Goal: Check status: Check status

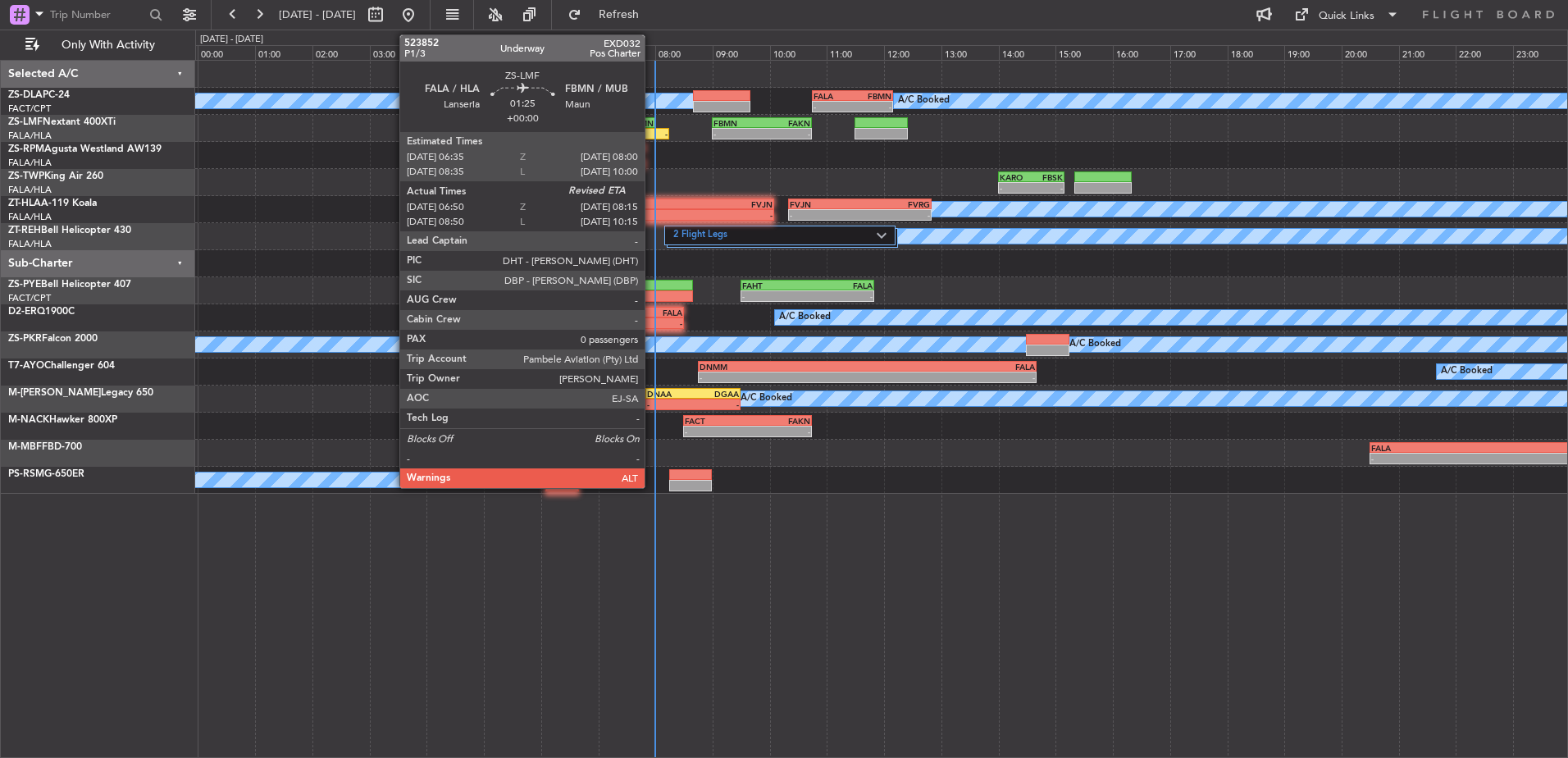
click at [652, 136] on div "-" at bounding box center [649, 134] width 39 height 10
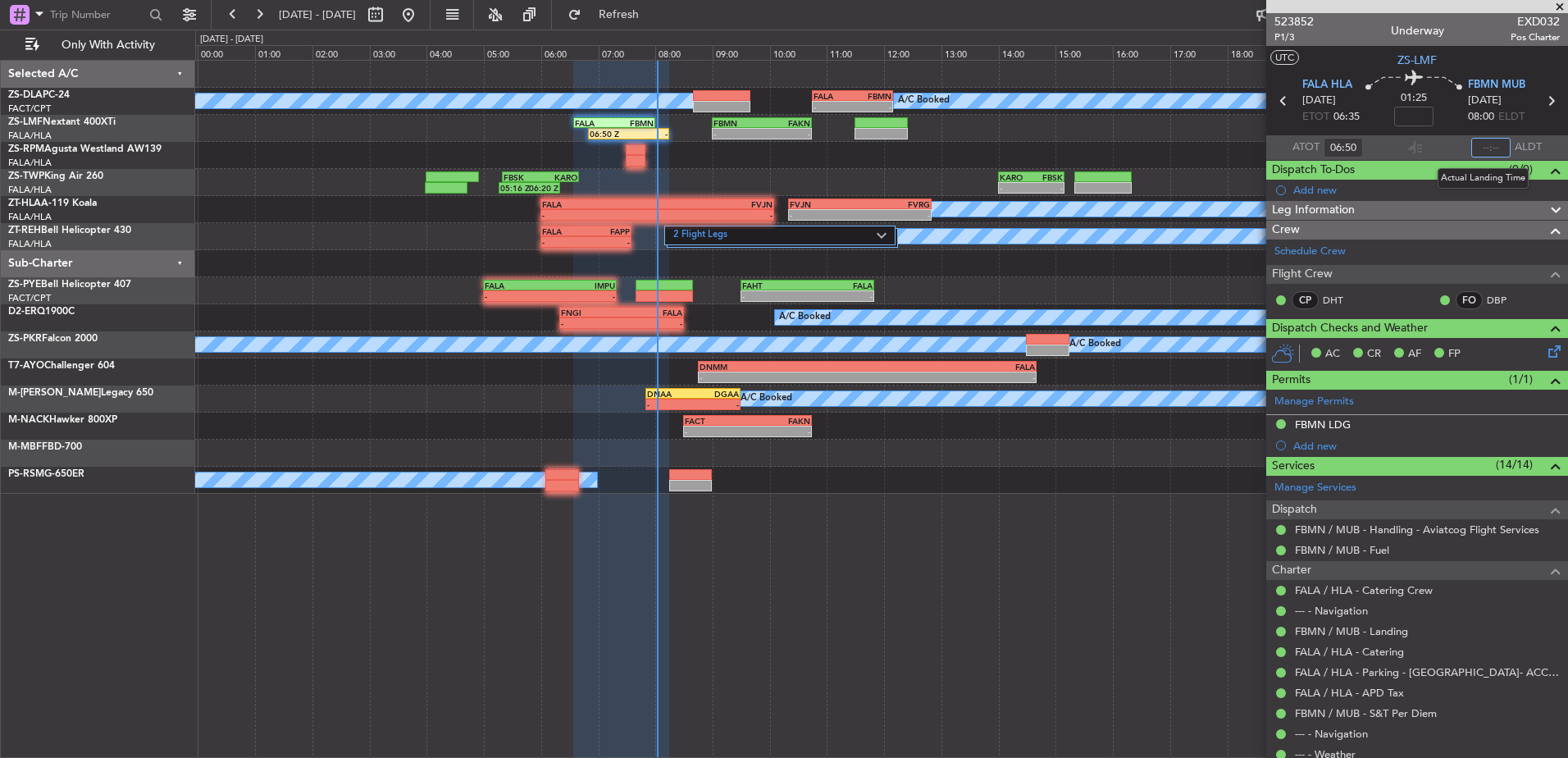
click at [1479, 153] on input "text" at bounding box center [1491, 147] width 39 height 20
type input "08:02"
drag, startPoint x: 1559, startPoint y: 8, endPoint x: 1082, endPoint y: 757, distance: 888.0
click at [1559, 8] on span at bounding box center [1559, 7] width 16 height 14
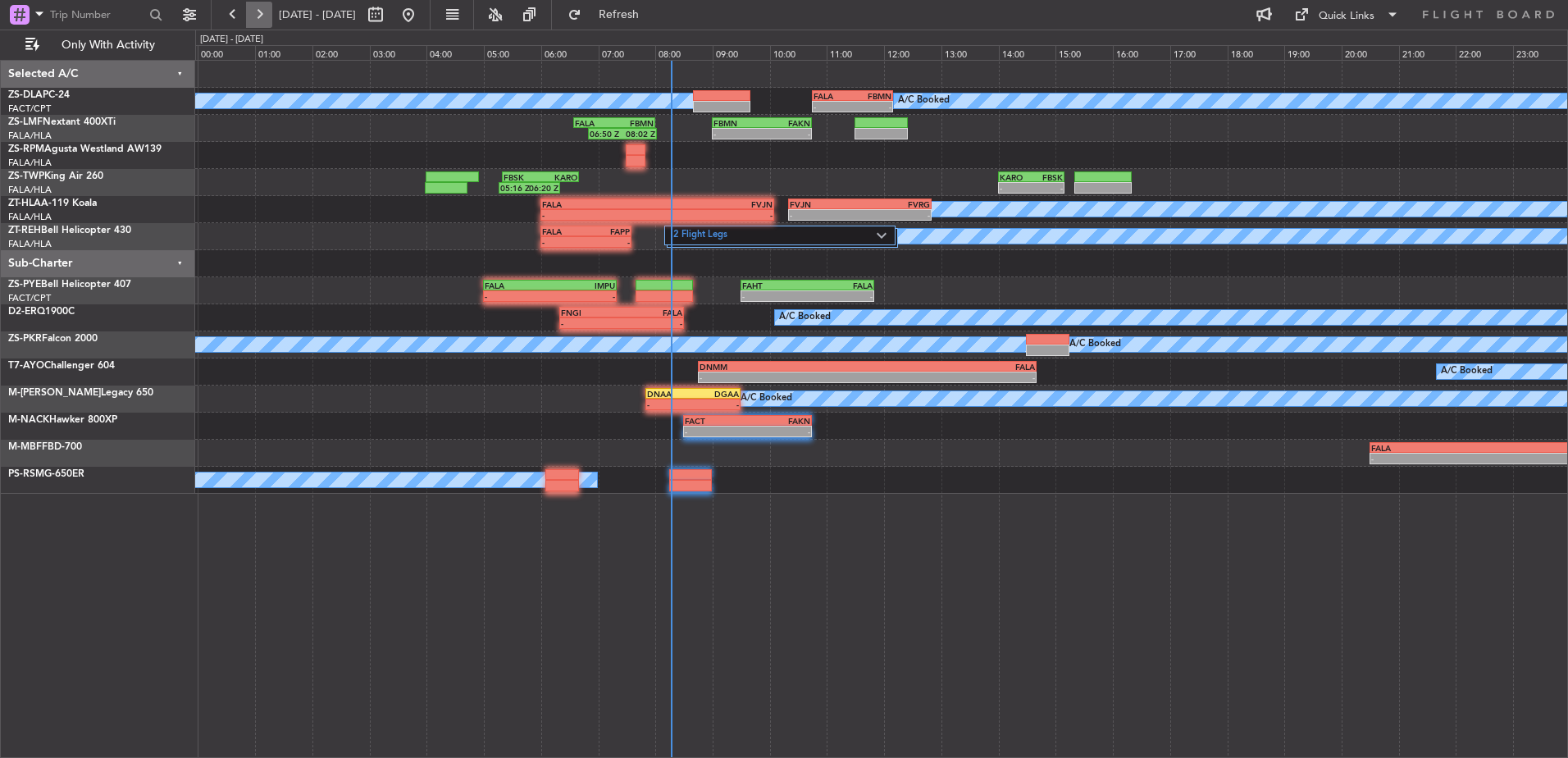
click at [269, 11] on button at bounding box center [259, 14] width 26 height 26
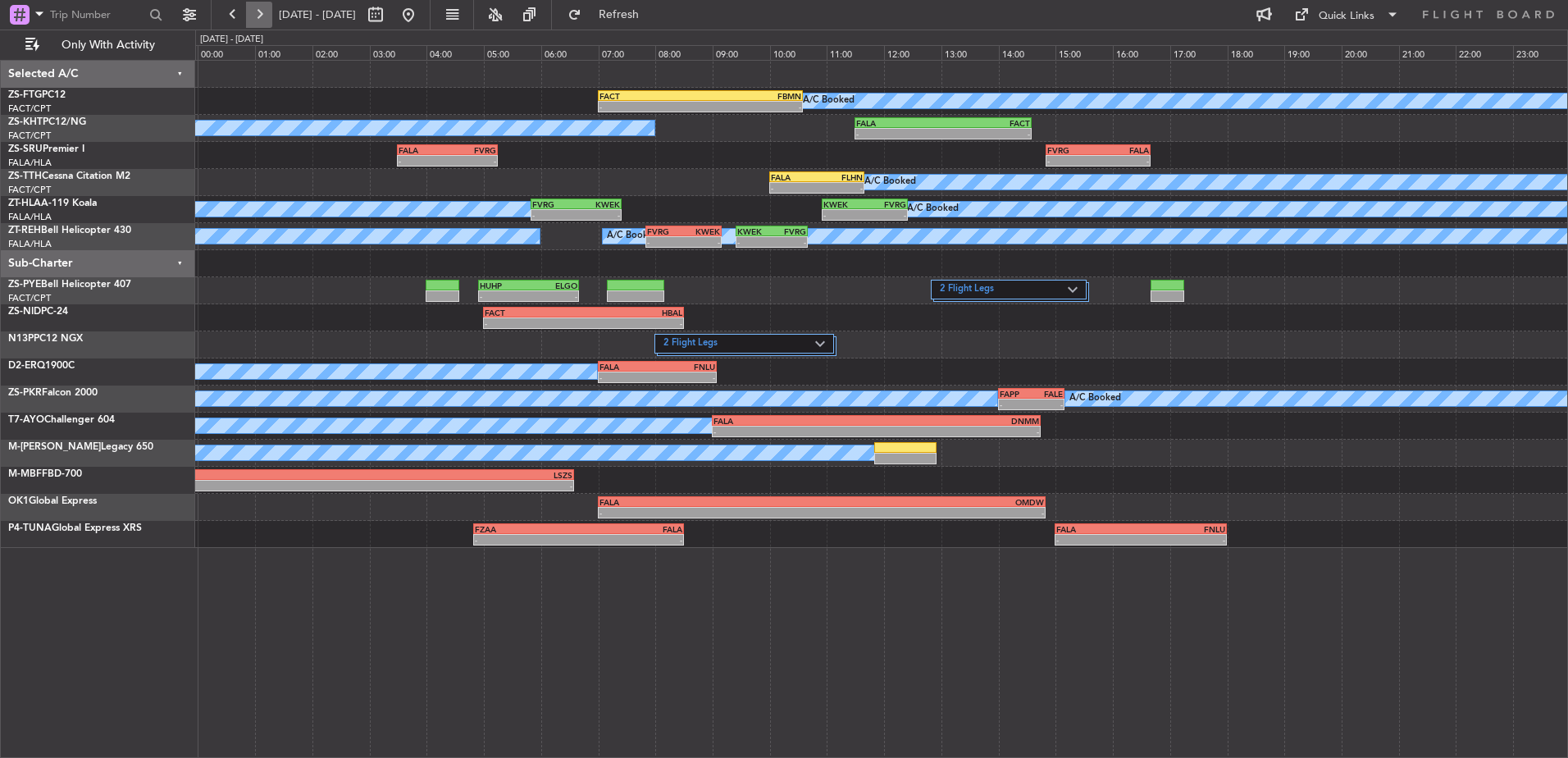
click at [269, 11] on button at bounding box center [259, 14] width 26 height 26
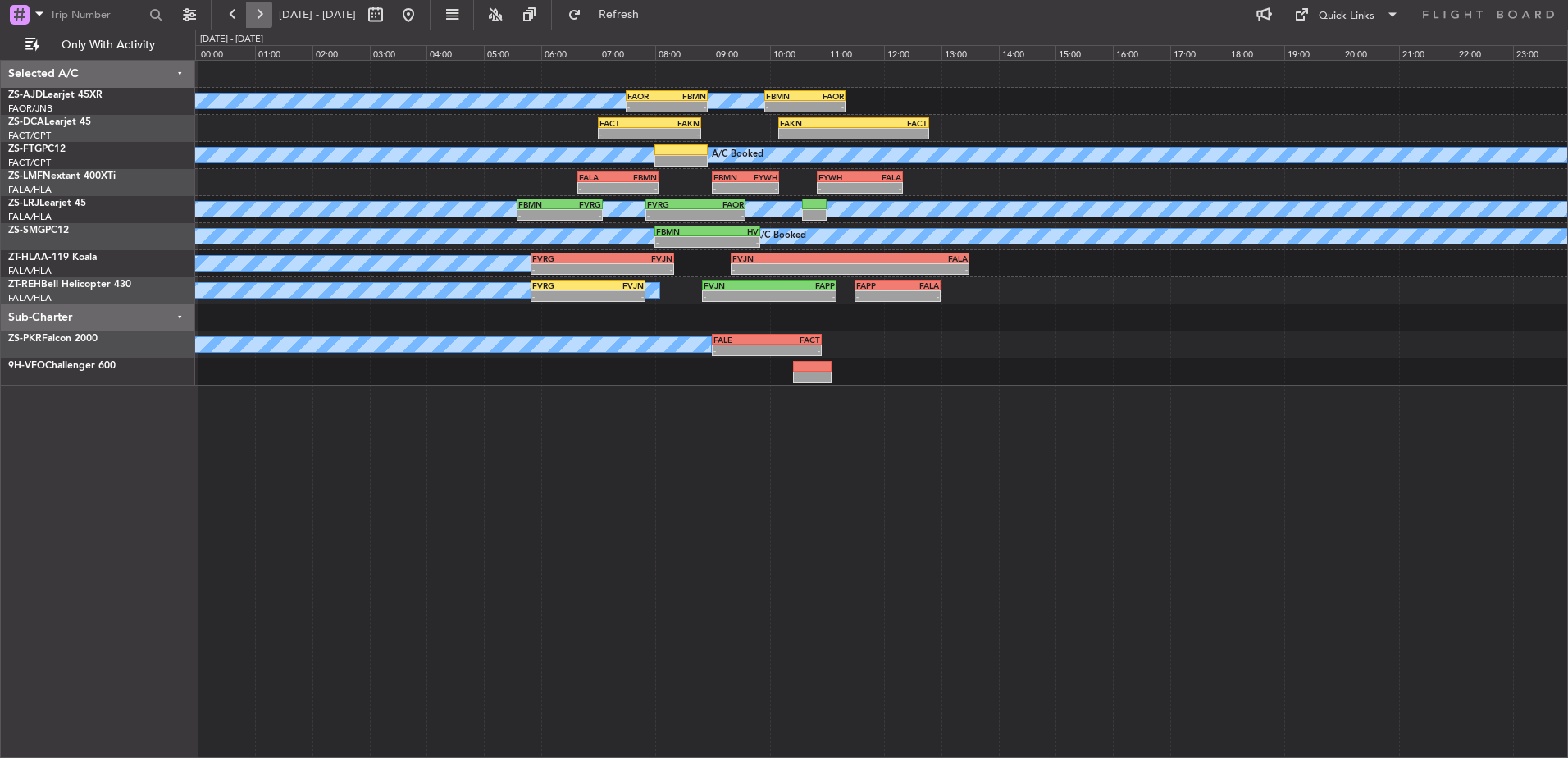
click at [266, 14] on button at bounding box center [259, 14] width 26 height 26
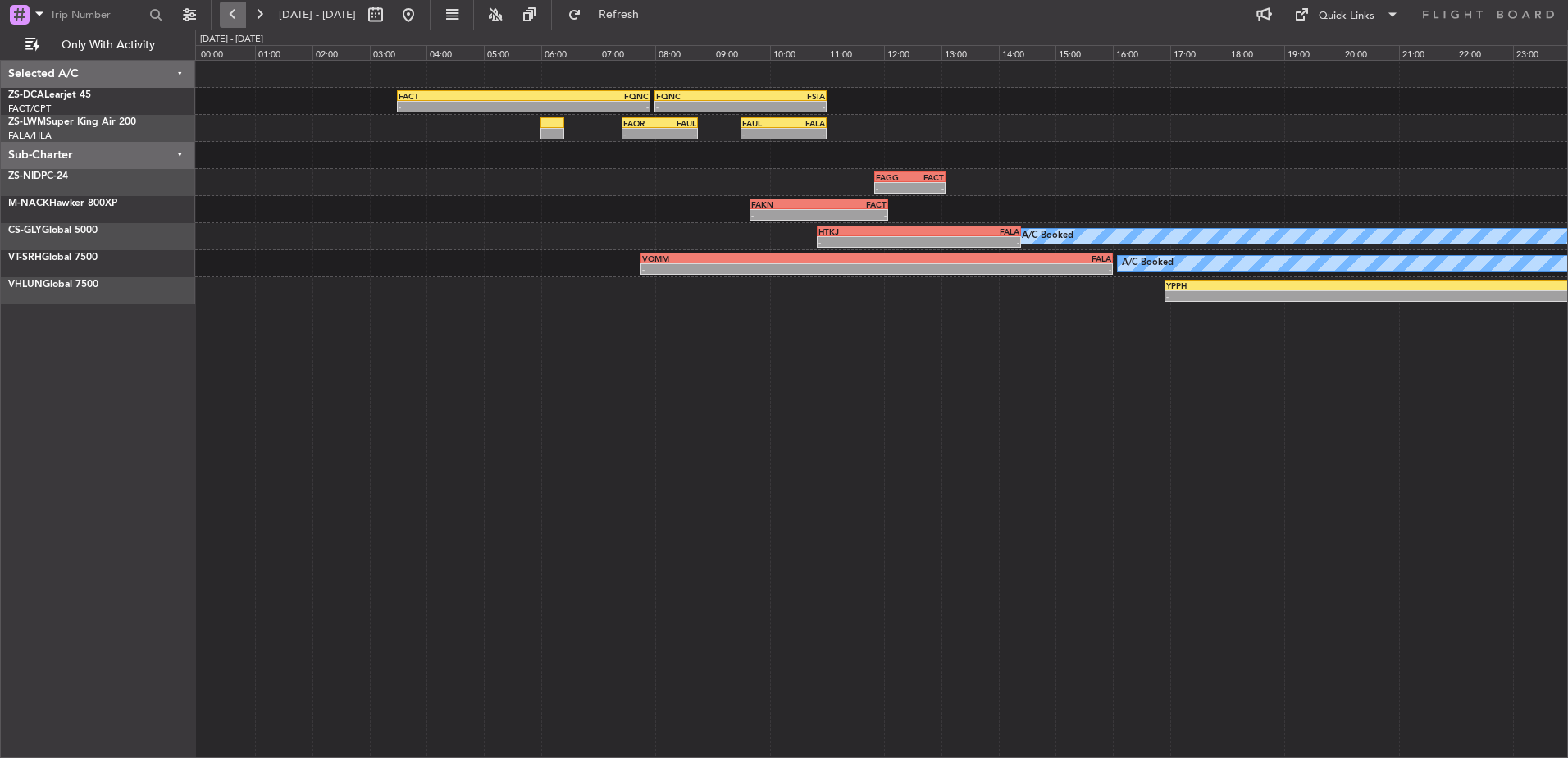
click at [221, 12] on button at bounding box center [232, 14] width 26 height 26
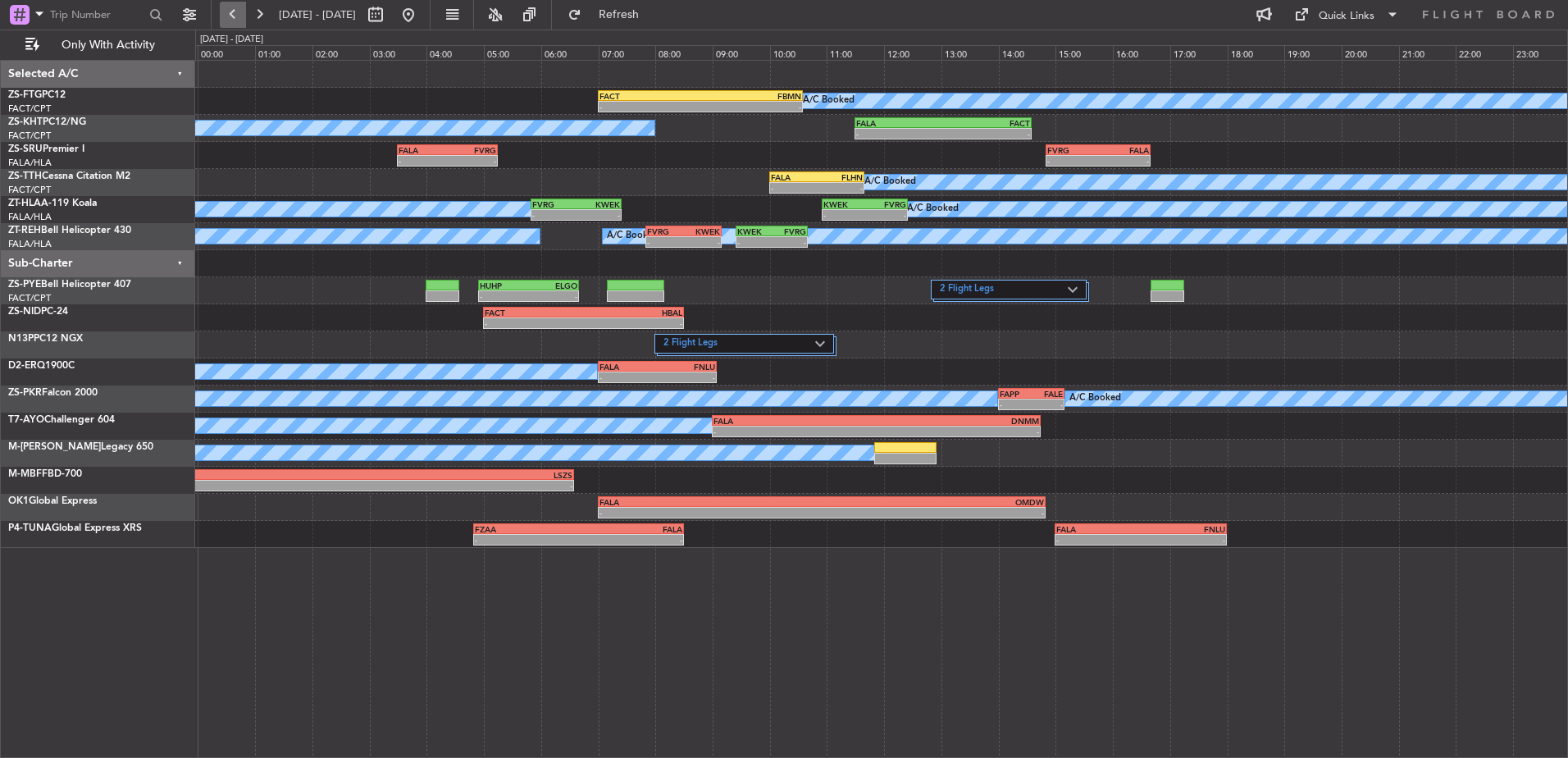
click at [221, 12] on button at bounding box center [232, 14] width 26 height 26
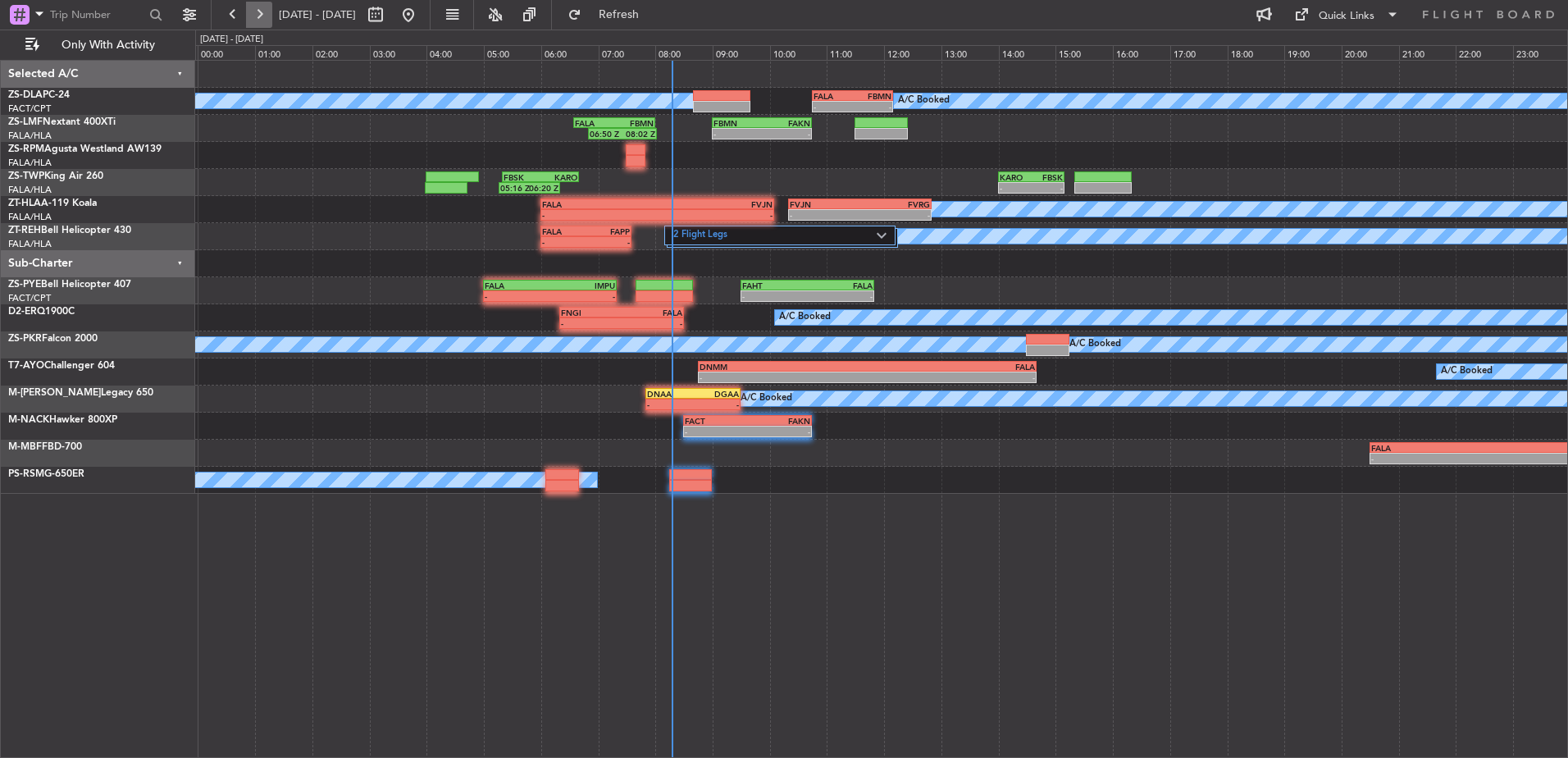
click at [263, 25] on button at bounding box center [259, 14] width 26 height 26
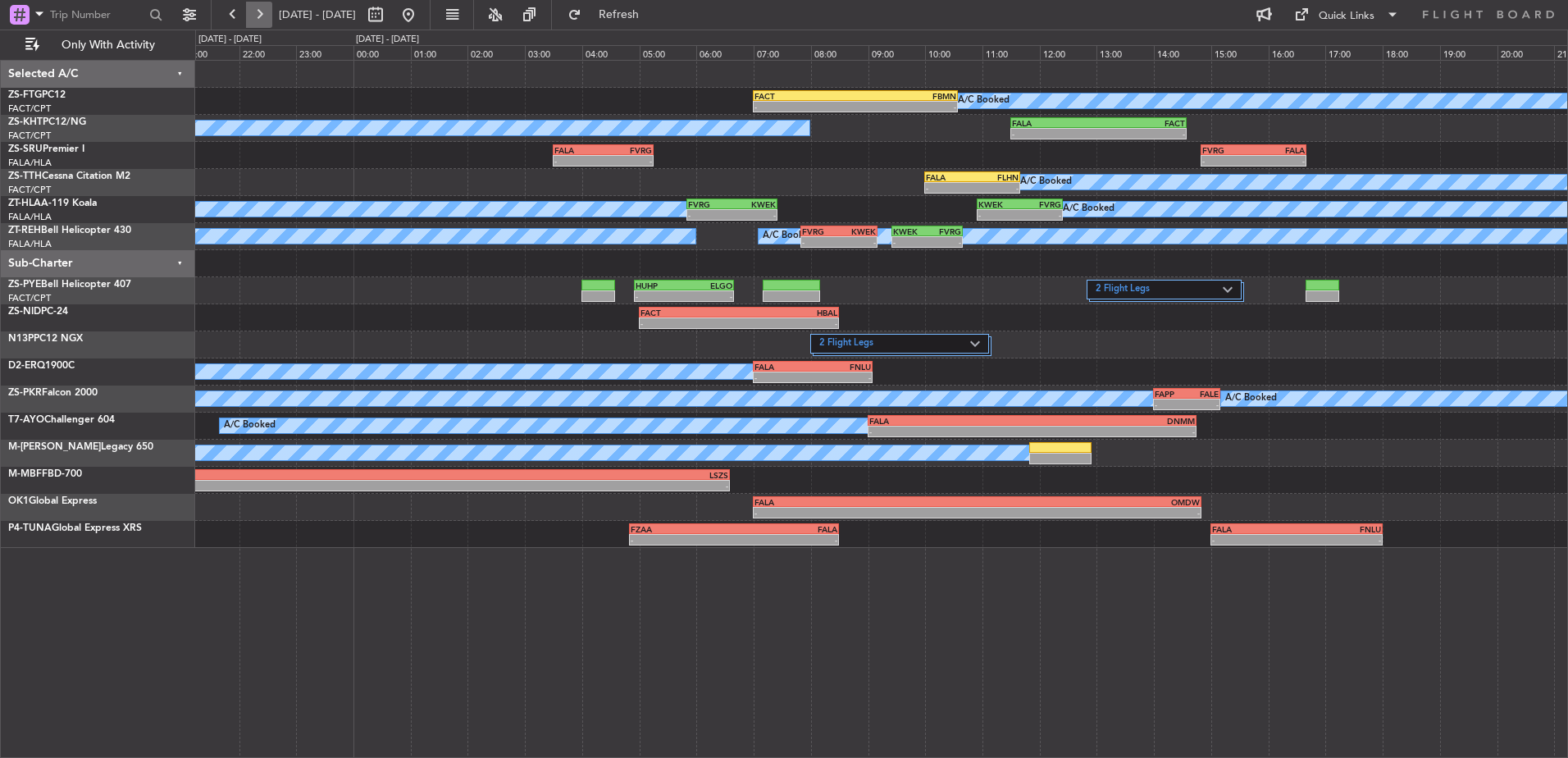
click at [263, 25] on button at bounding box center [259, 14] width 26 height 26
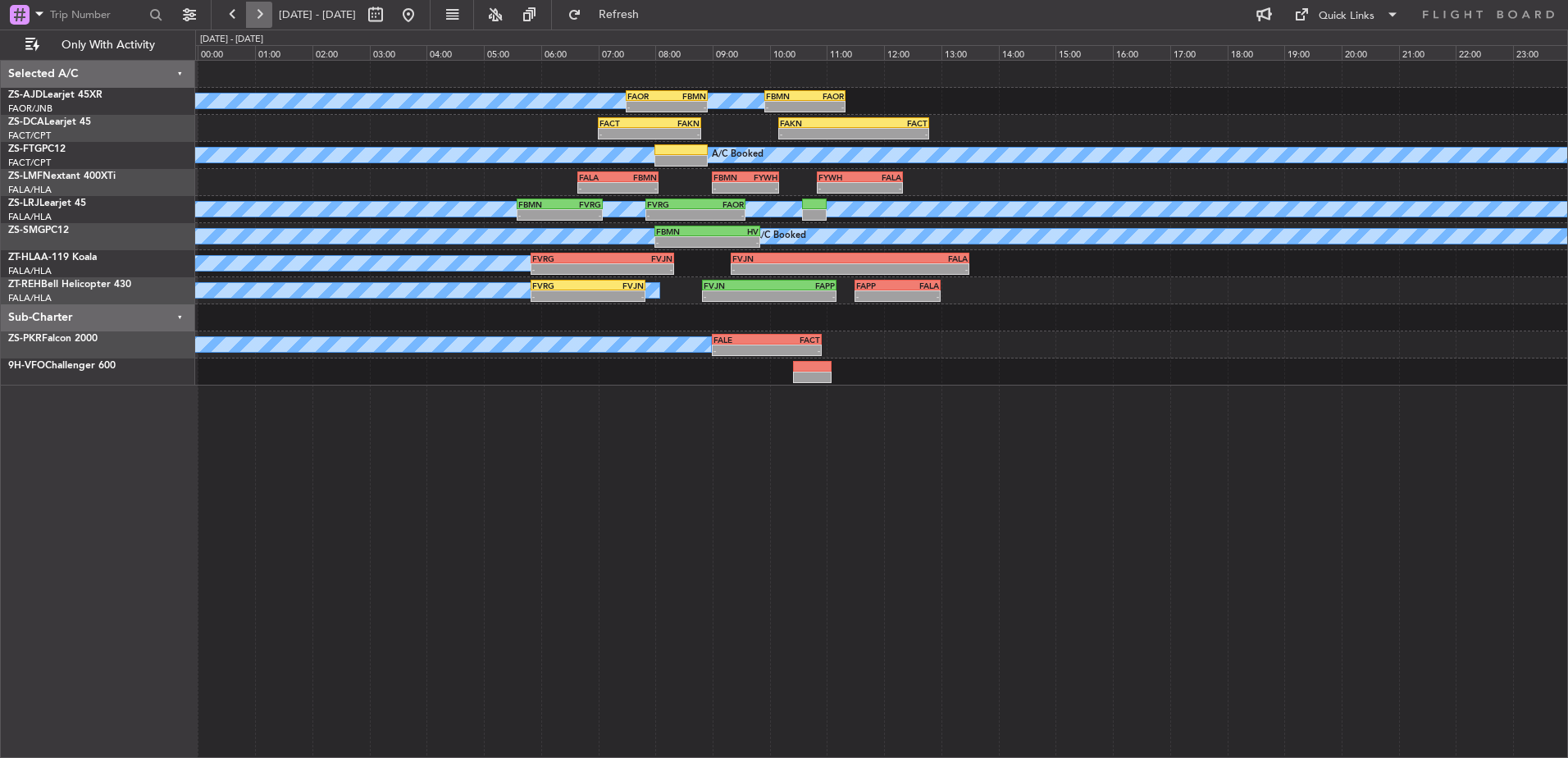
click at [263, 25] on button at bounding box center [259, 14] width 26 height 26
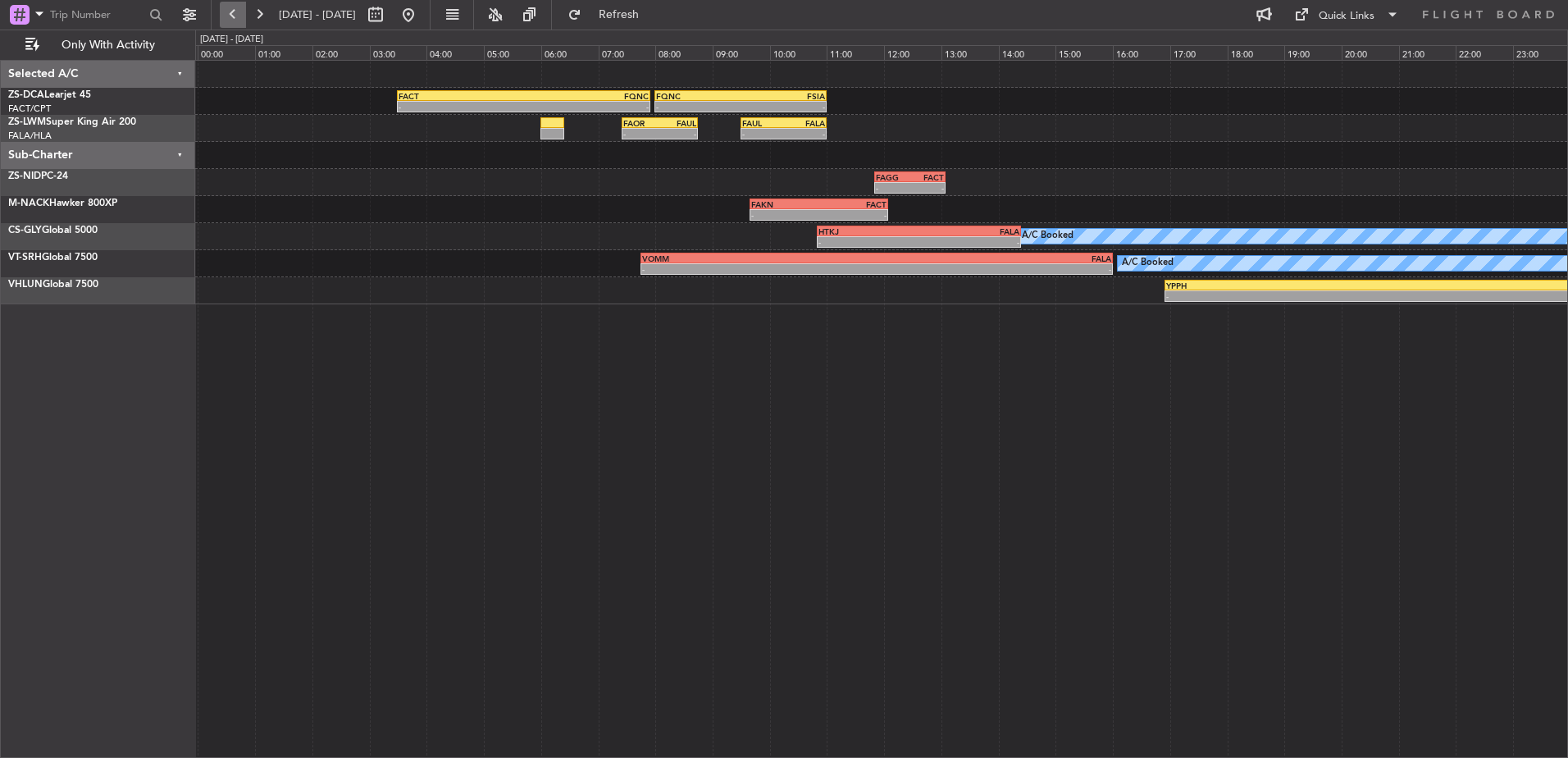
click at [227, 16] on button at bounding box center [232, 14] width 26 height 26
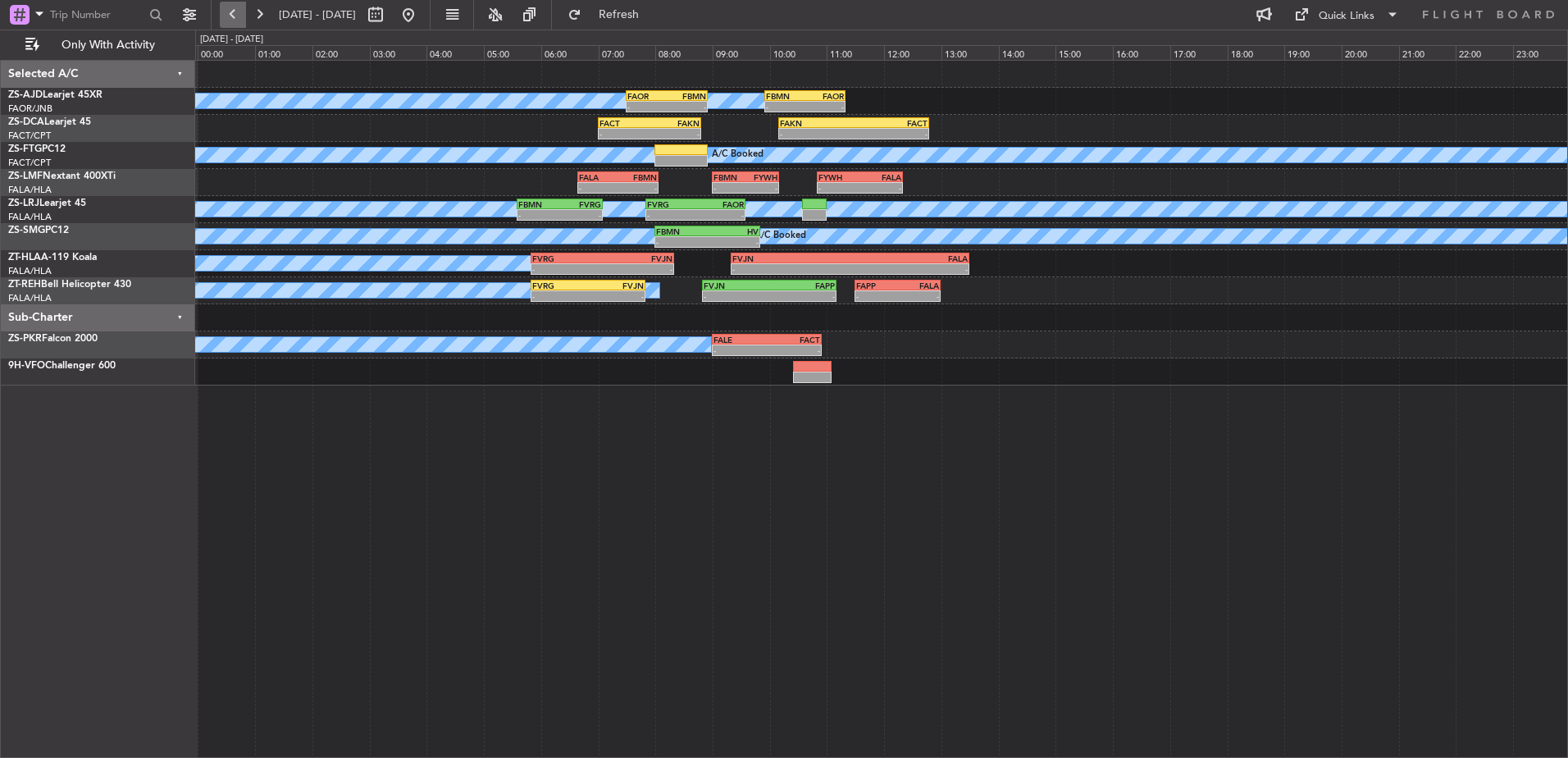
click at [227, 16] on button at bounding box center [232, 14] width 26 height 26
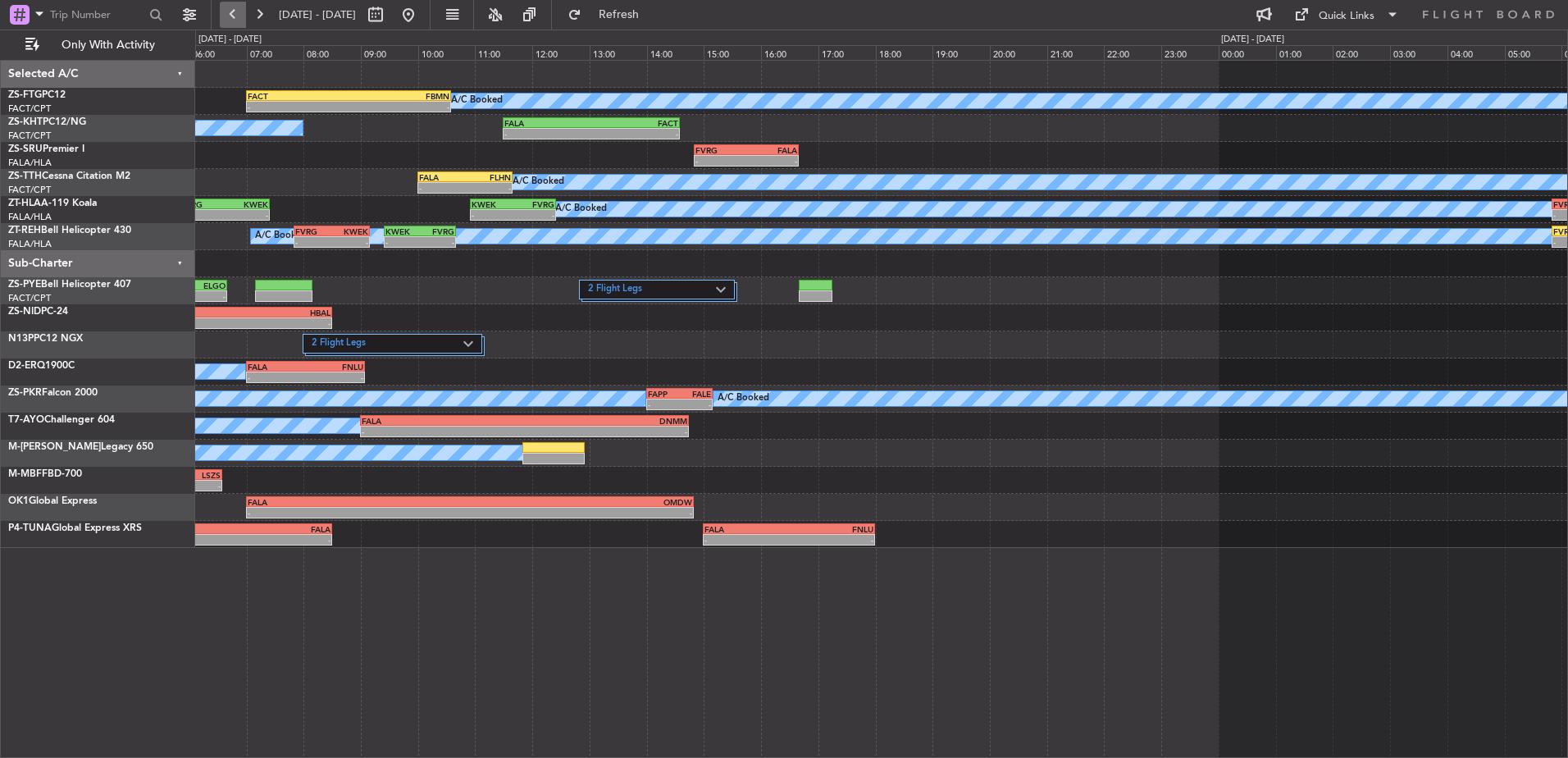
click at [227, 16] on button at bounding box center [232, 14] width 26 height 26
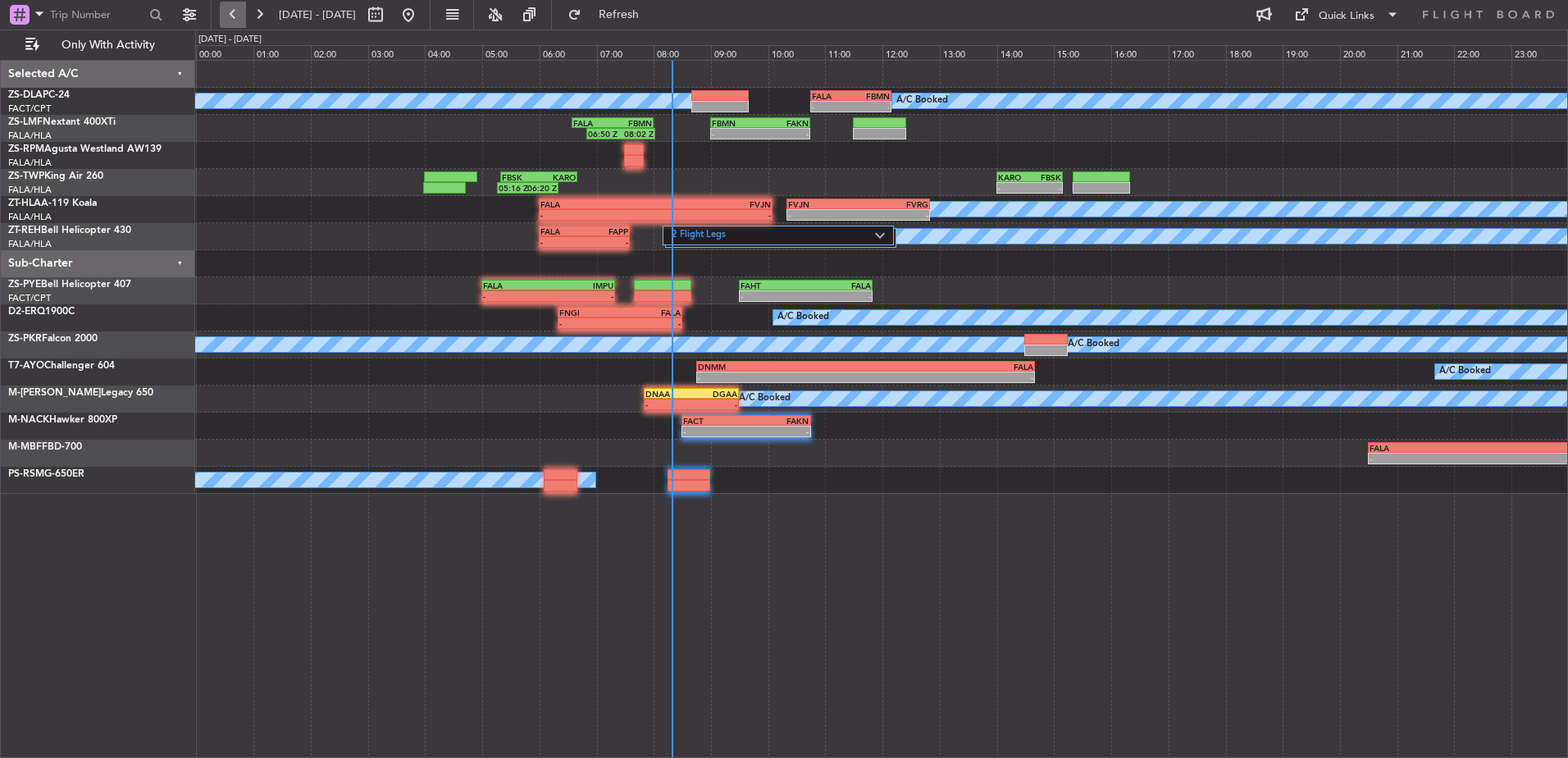
click at [227, 16] on button at bounding box center [232, 14] width 26 height 26
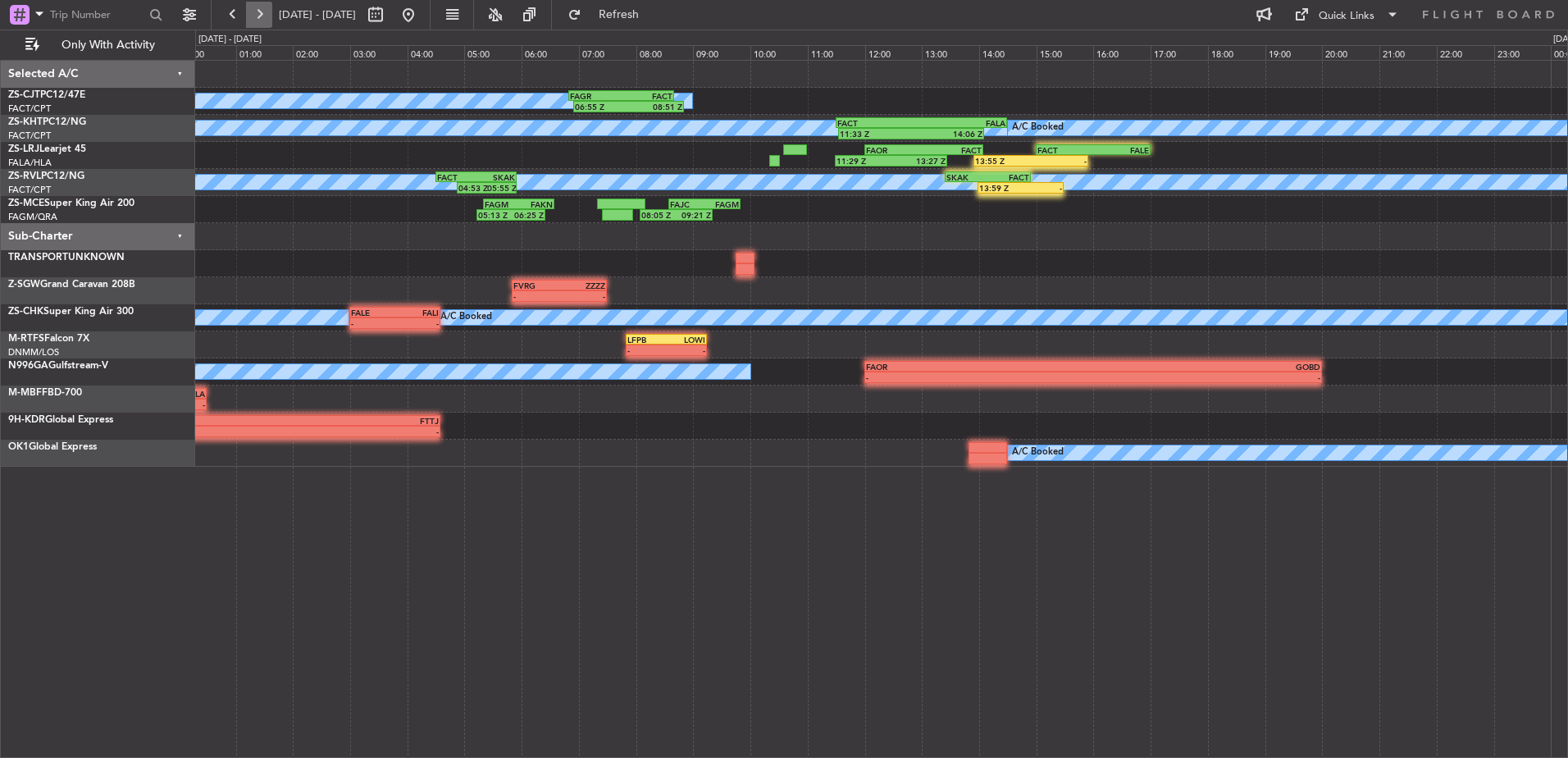
click at [265, 10] on button at bounding box center [259, 14] width 26 height 26
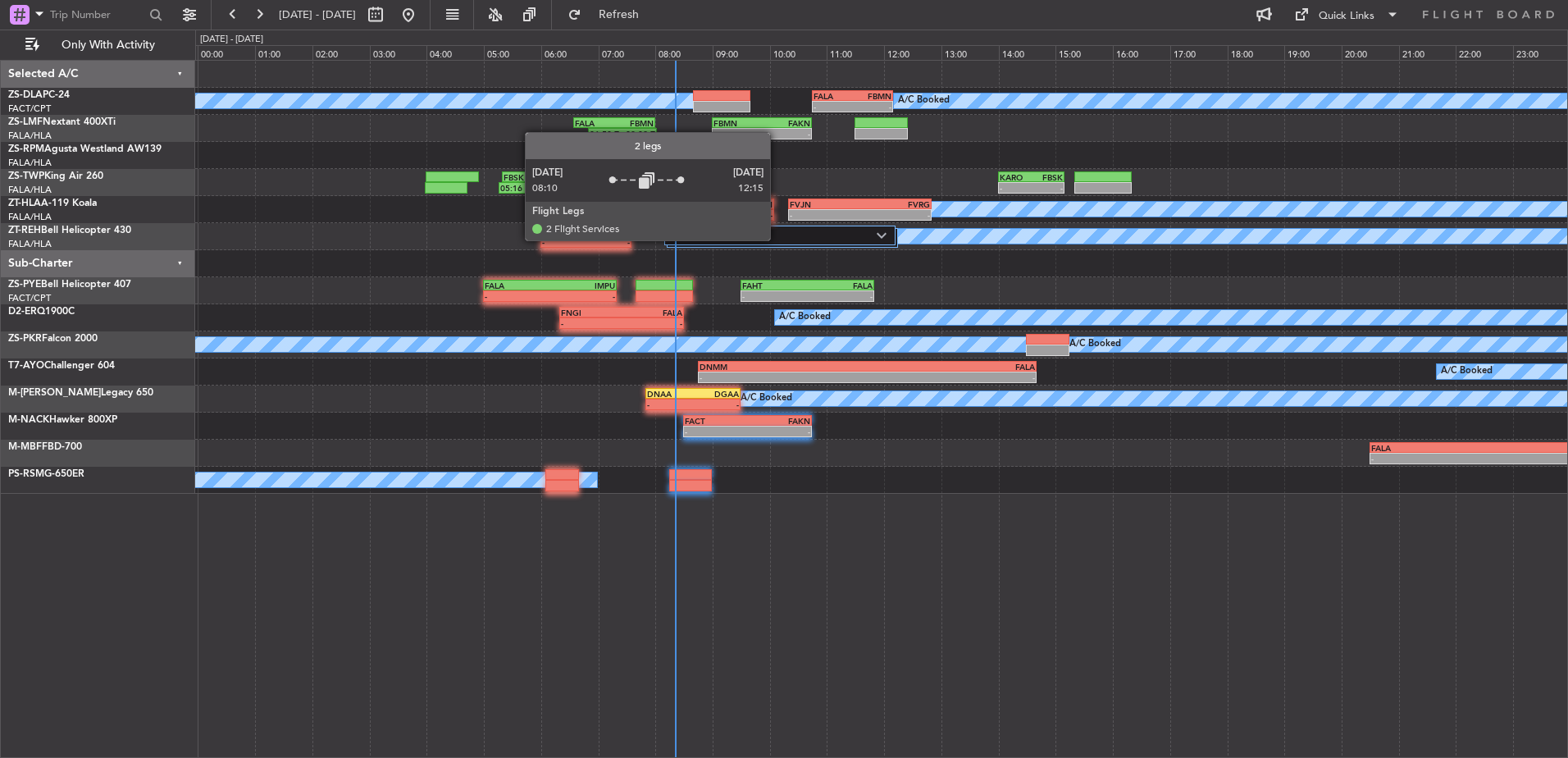
click at [777, 239] on label "2 Flight Legs" at bounding box center [775, 236] width 203 height 14
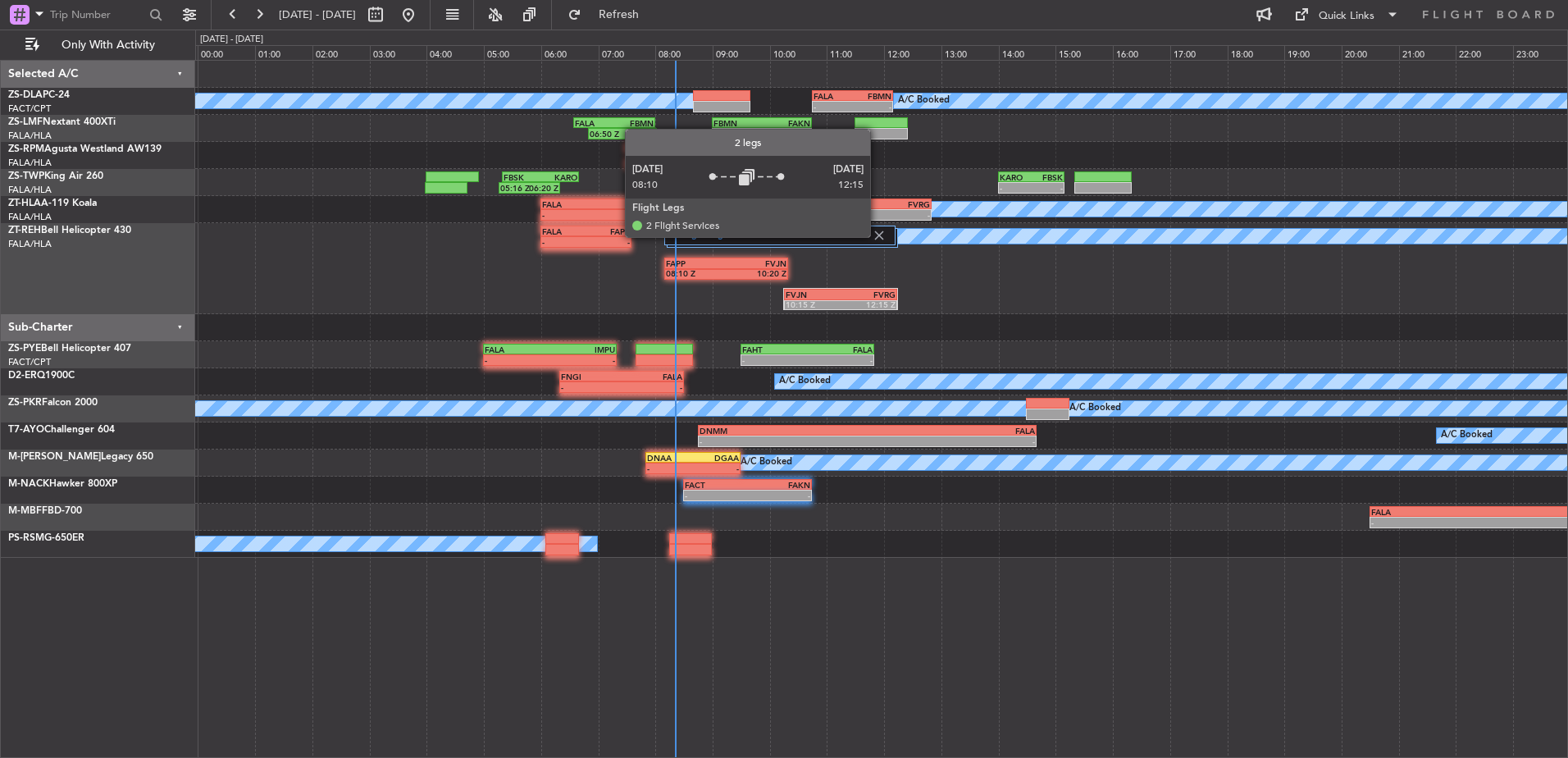
click at [878, 236] on img at bounding box center [878, 235] width 14 height 14
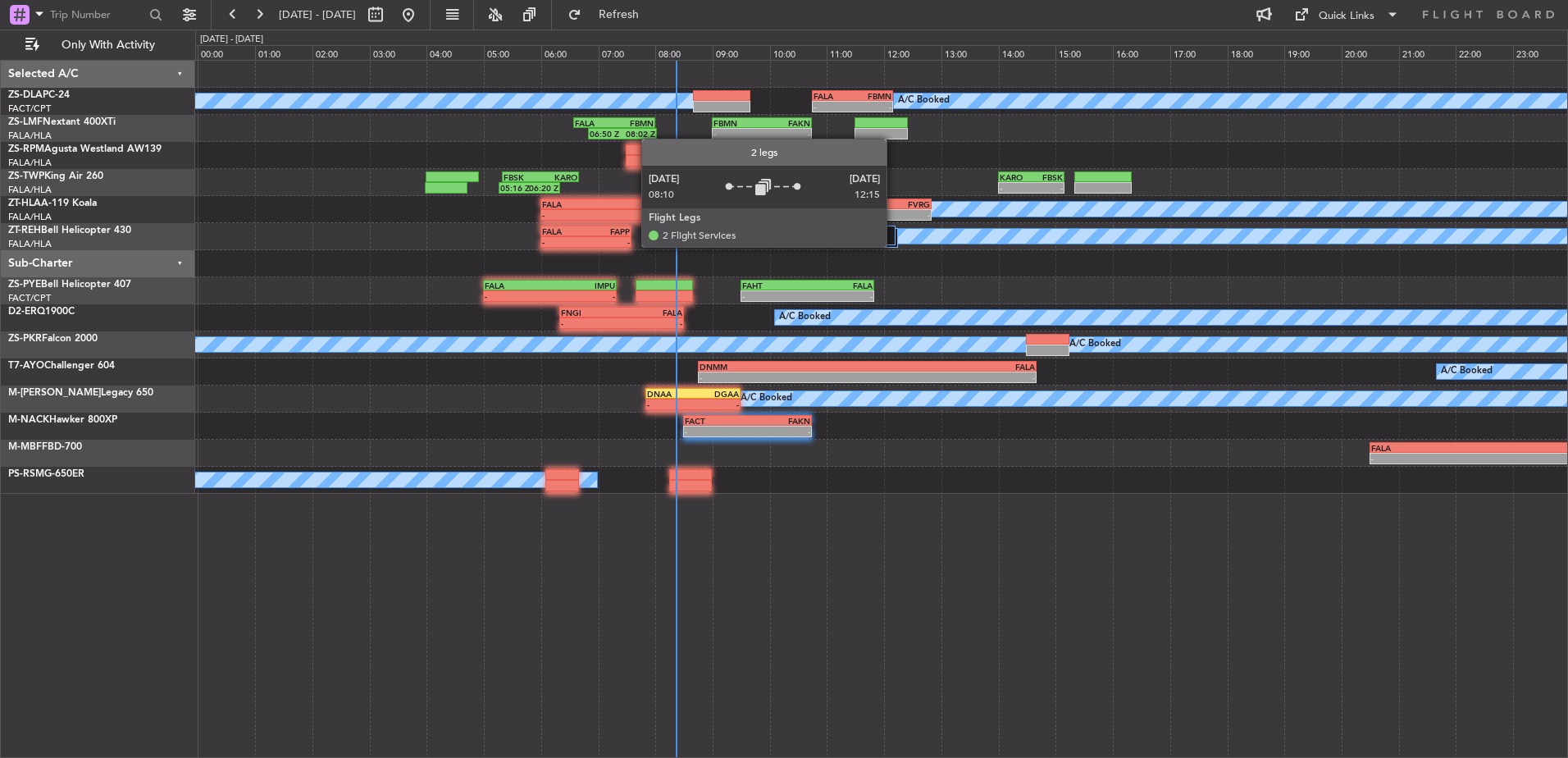
click at [894, 246] on div at bounding box center [782, 238] width 232 height 20
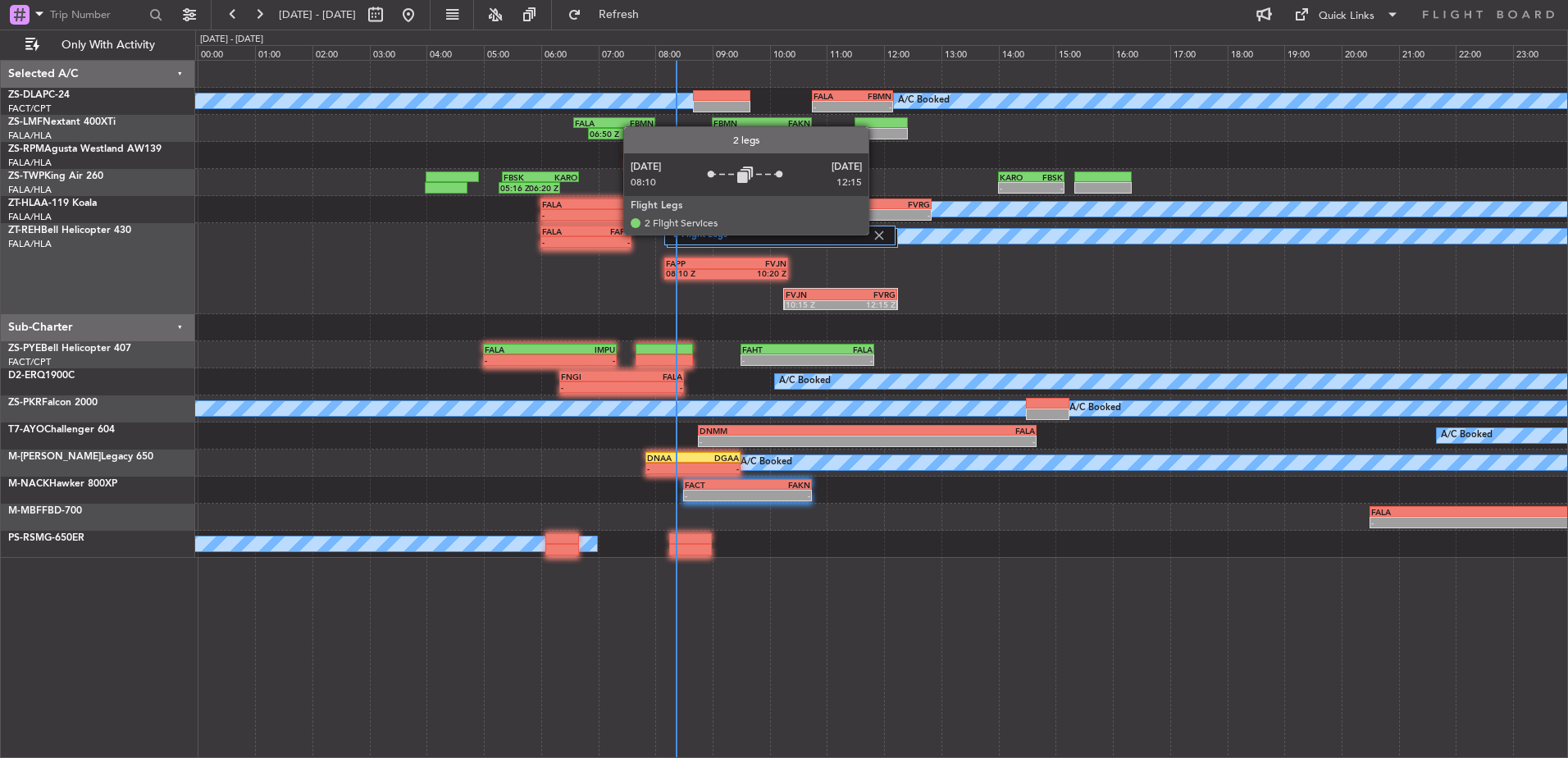
click at [876, 234] on img at bounding box center [878, 235] width 14 height 14
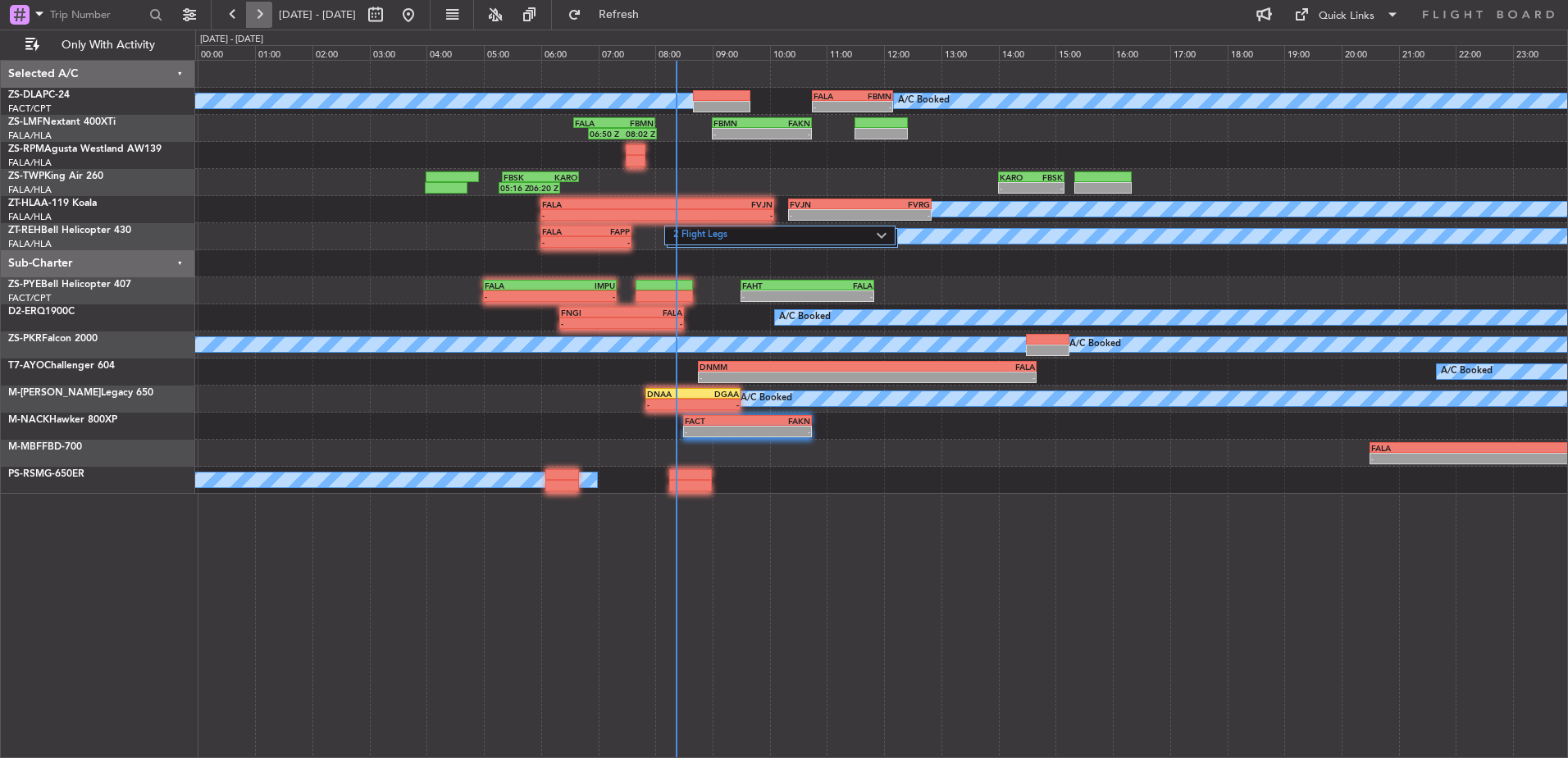
click at [262, 11] on button at bounding box center [259, 14] width 26 height 26
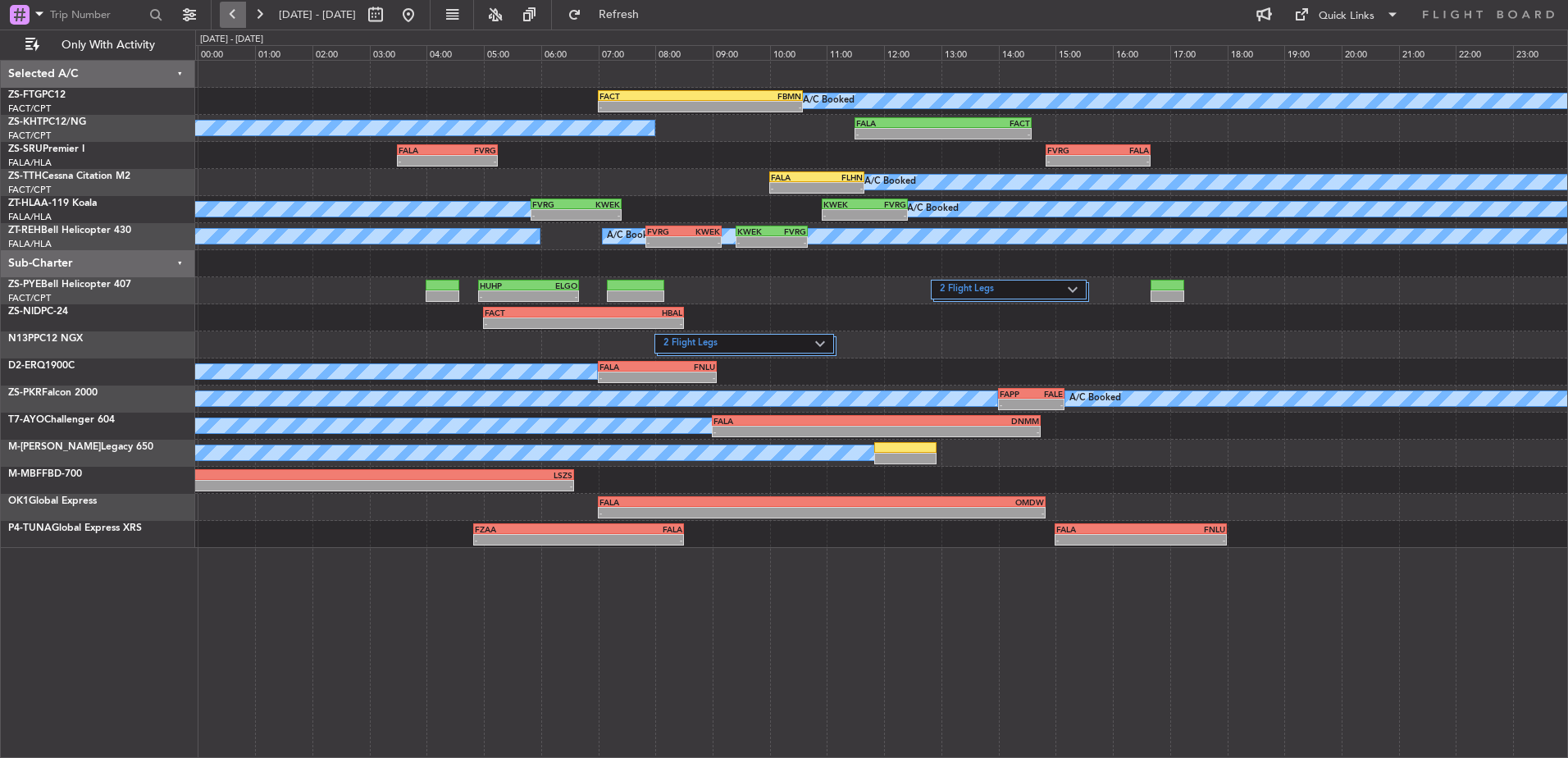
click at [243, 11] on button at bounding box center [232, 14] width 26 height 26
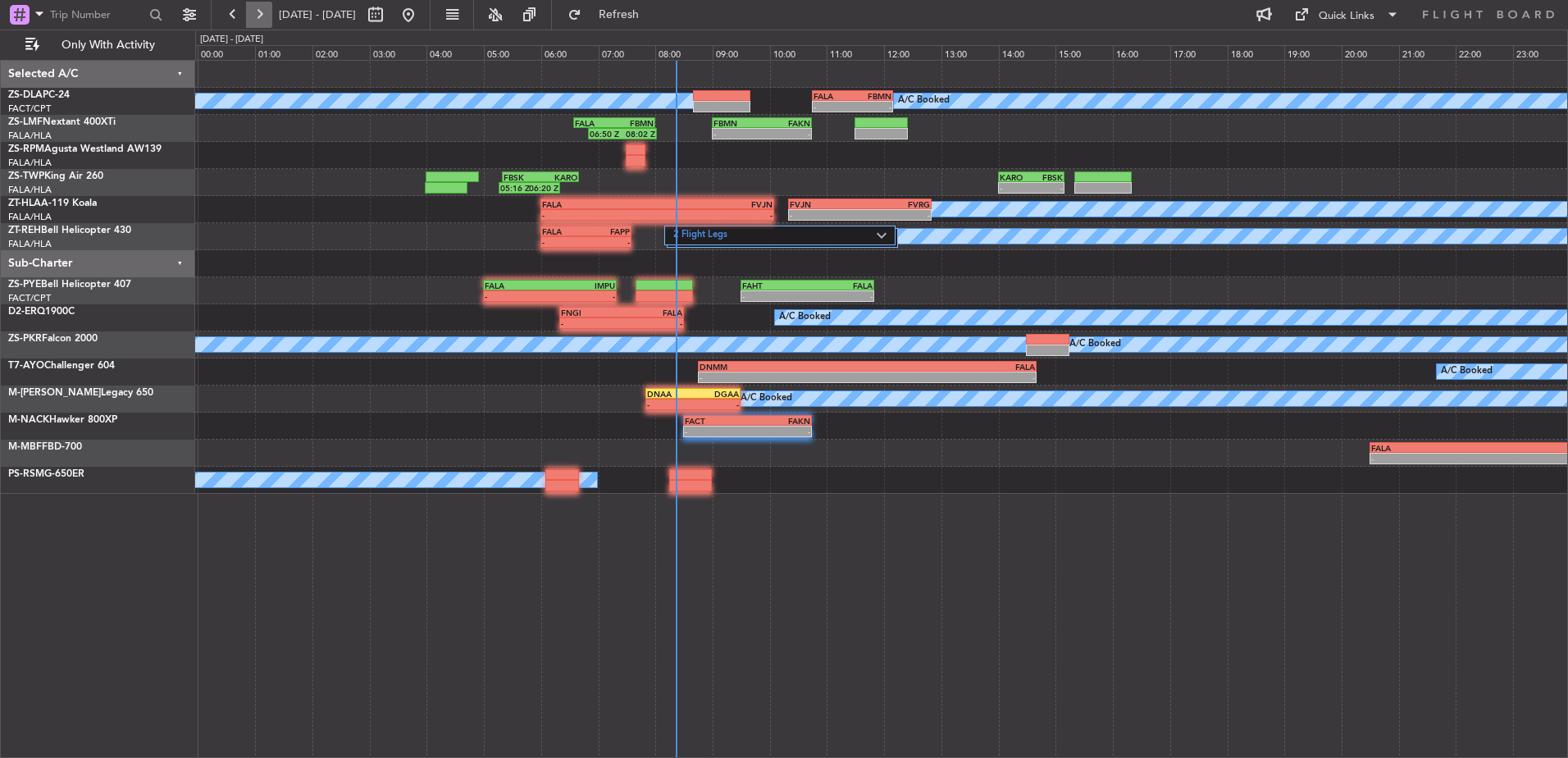
click at [254, 14] on button at bounding box center [259, 14] width 26 height 26
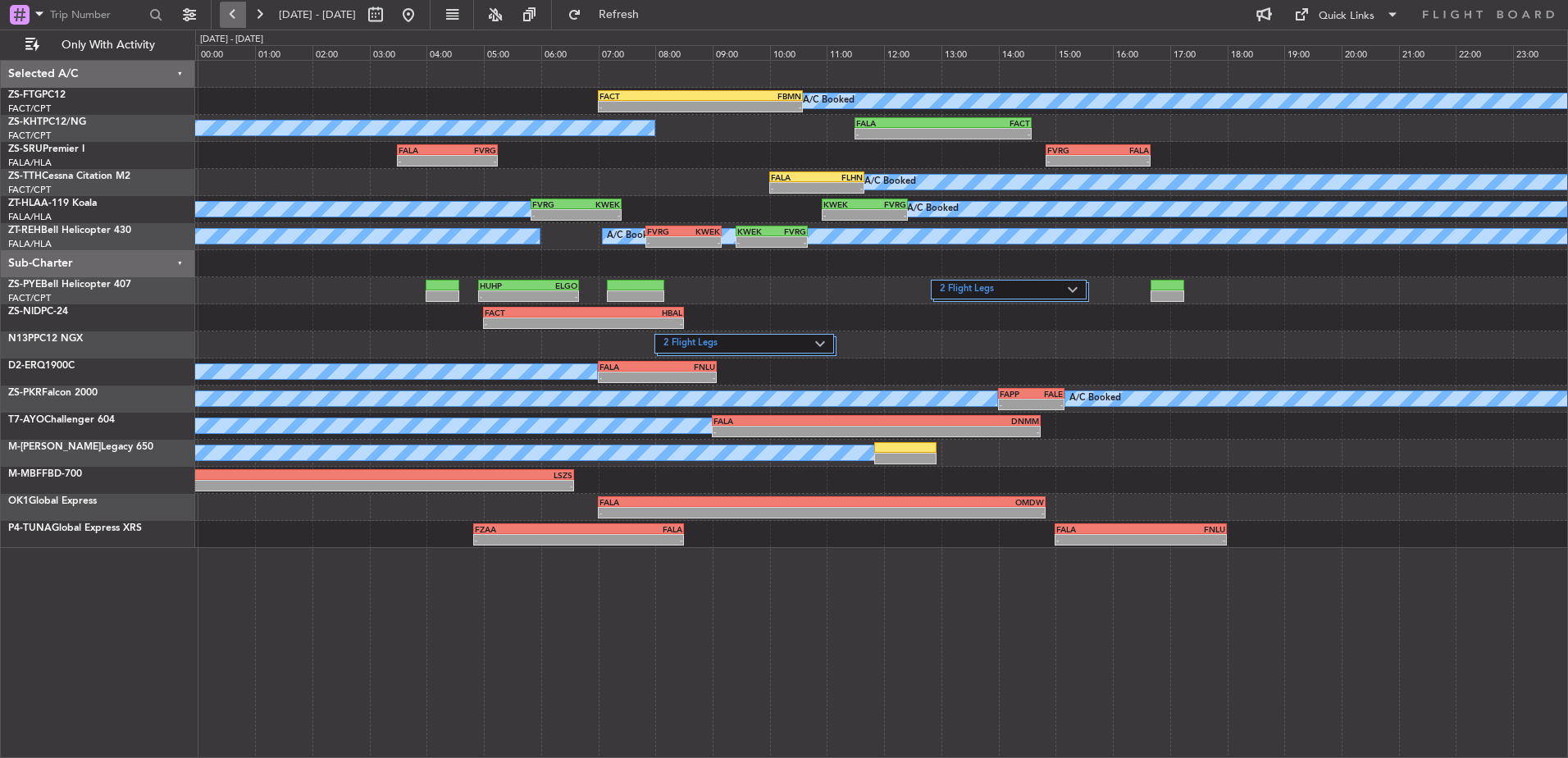
click at [235, 18] on button at bounding box center [232, 14] width 26 height 26
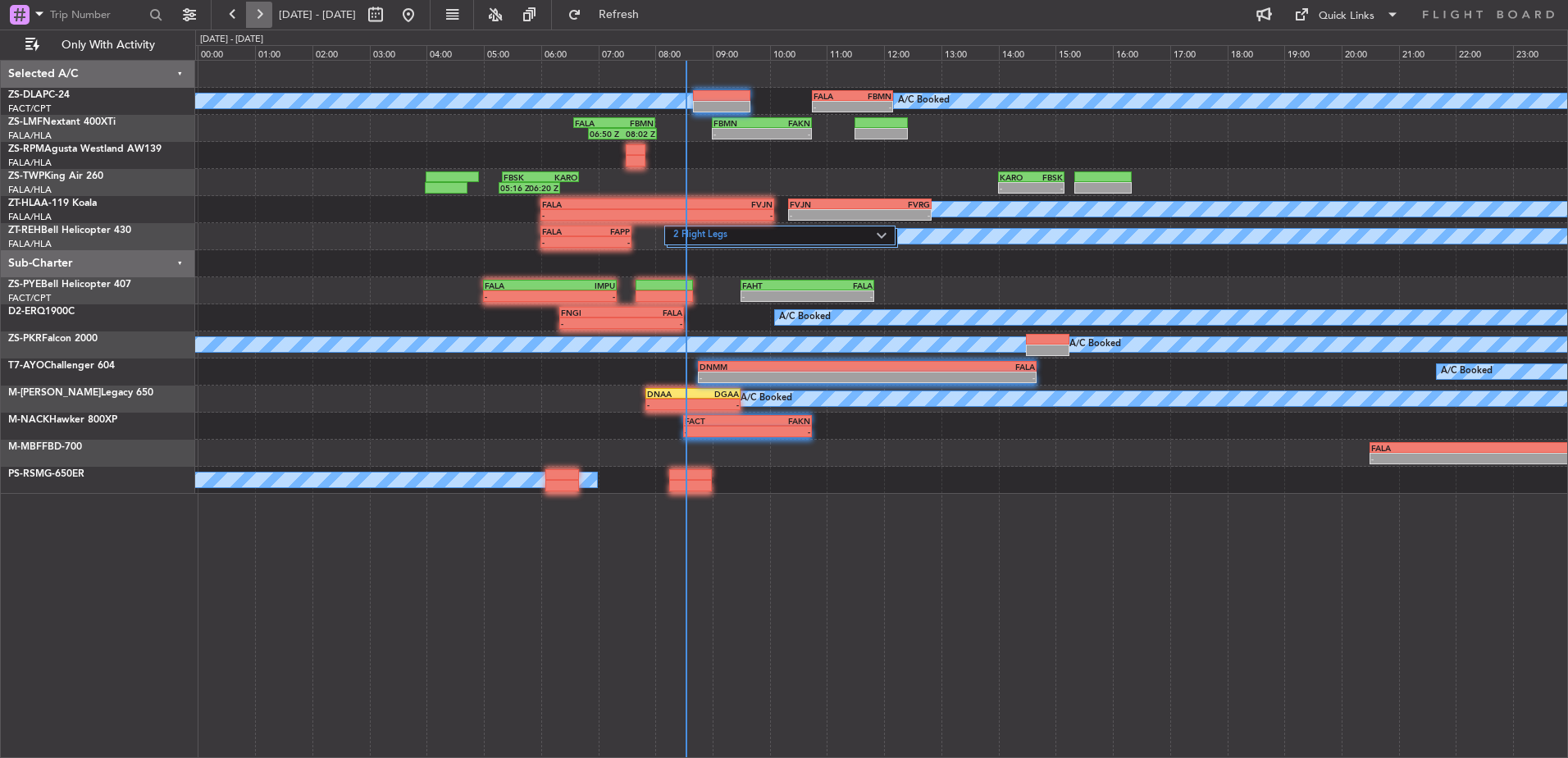
click at [256, 7] on button at bounding box center [259, 14] width 26 height 26
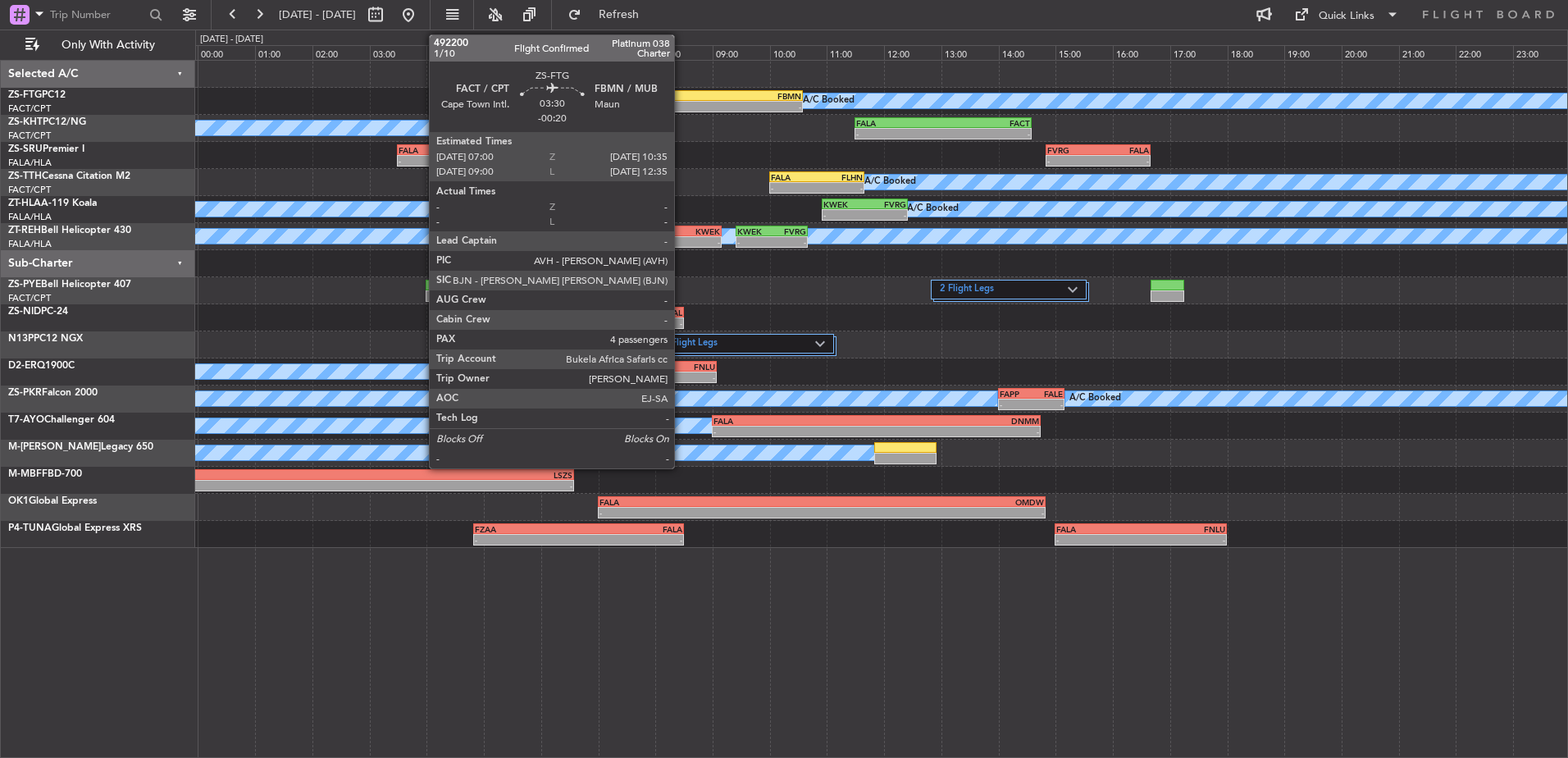
click at [682, 91] on div "FACT" at bounding box center [650, 96] width 100 height 10
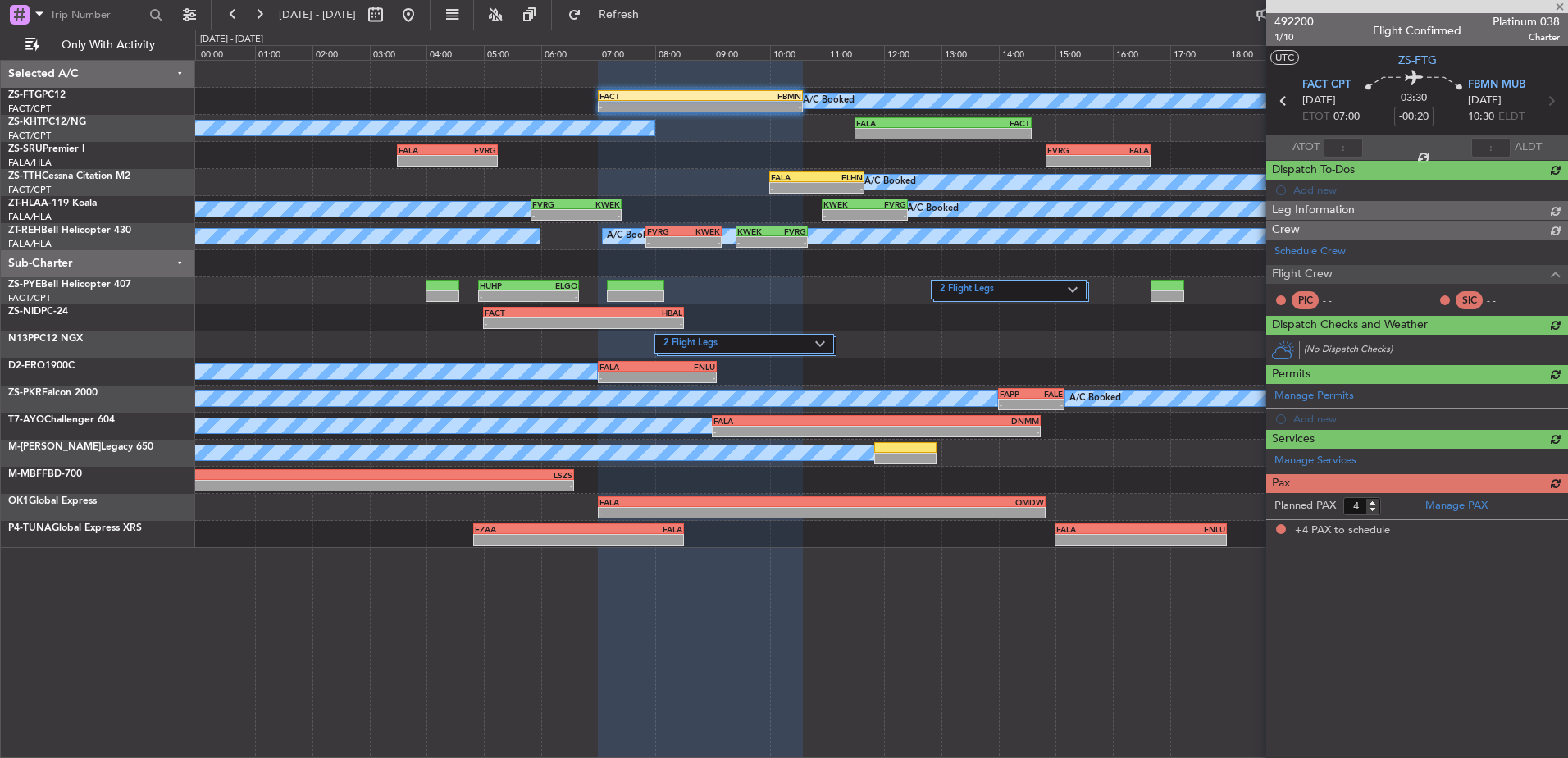
click at [1282, 16] on span "492200" at bounding box center [1294, 21] width 39 height 17
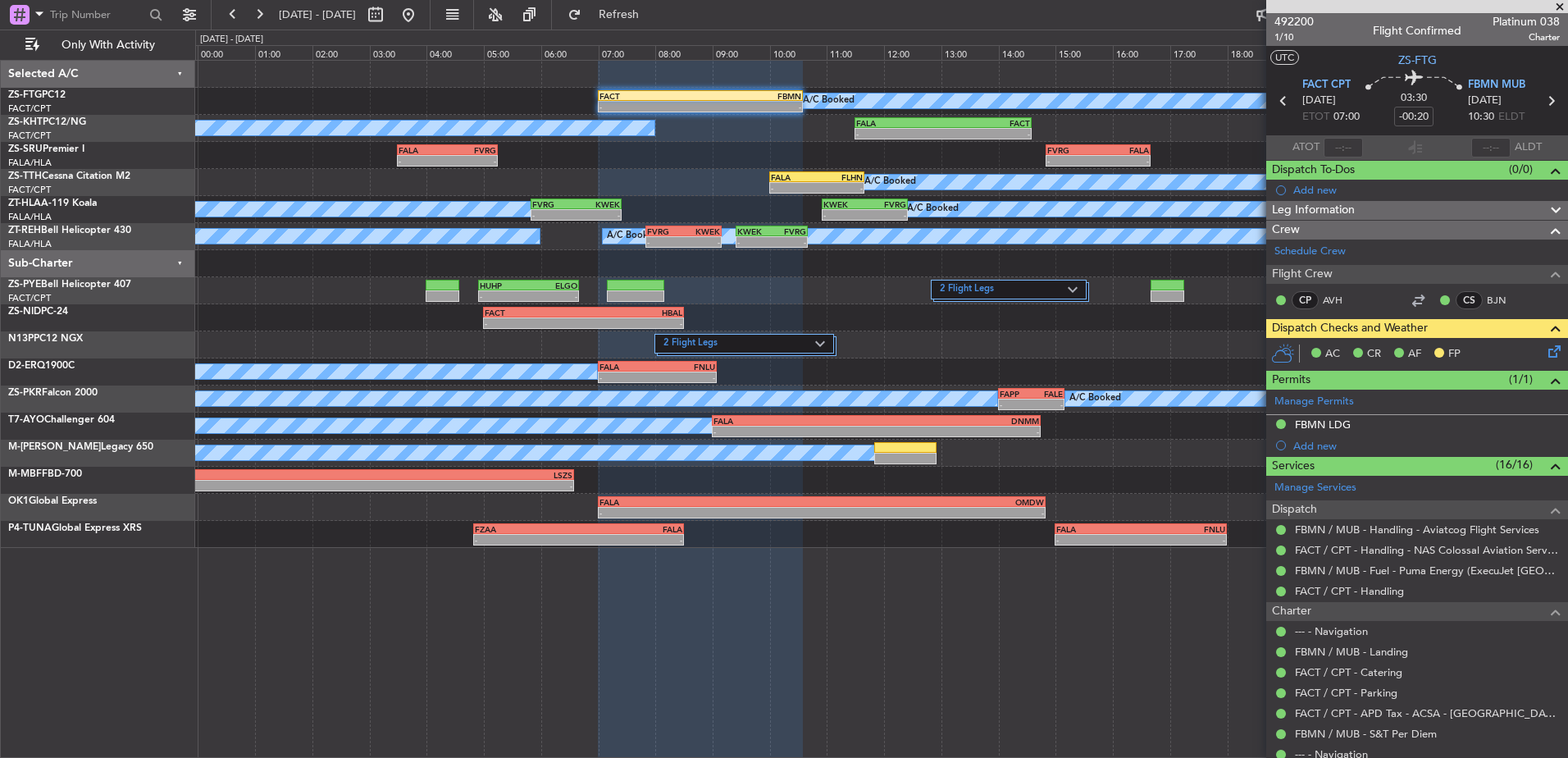
click at [1565, 6] on span at bounding box center [1559, 7] width 16 height 14
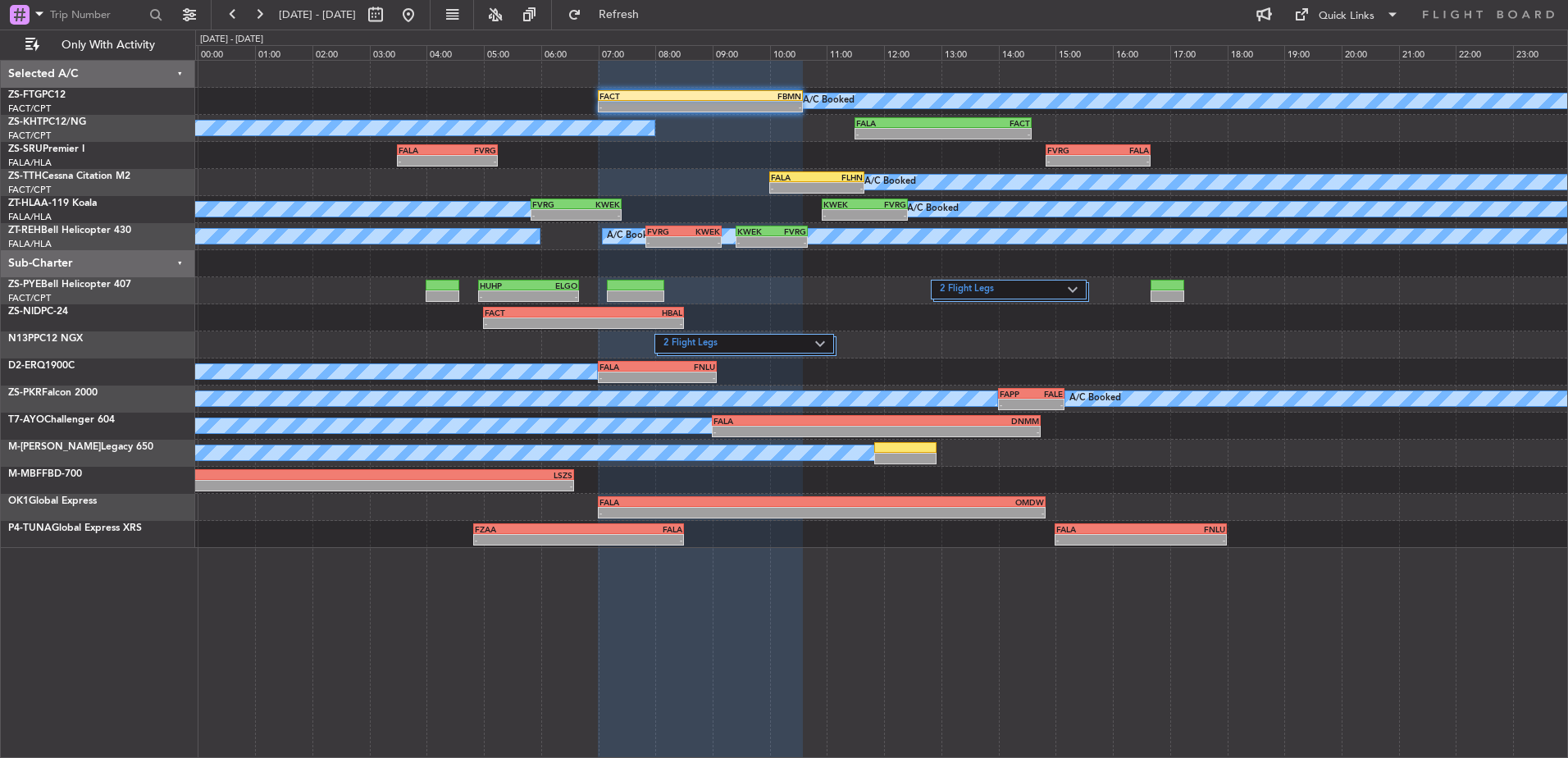
type input "0"
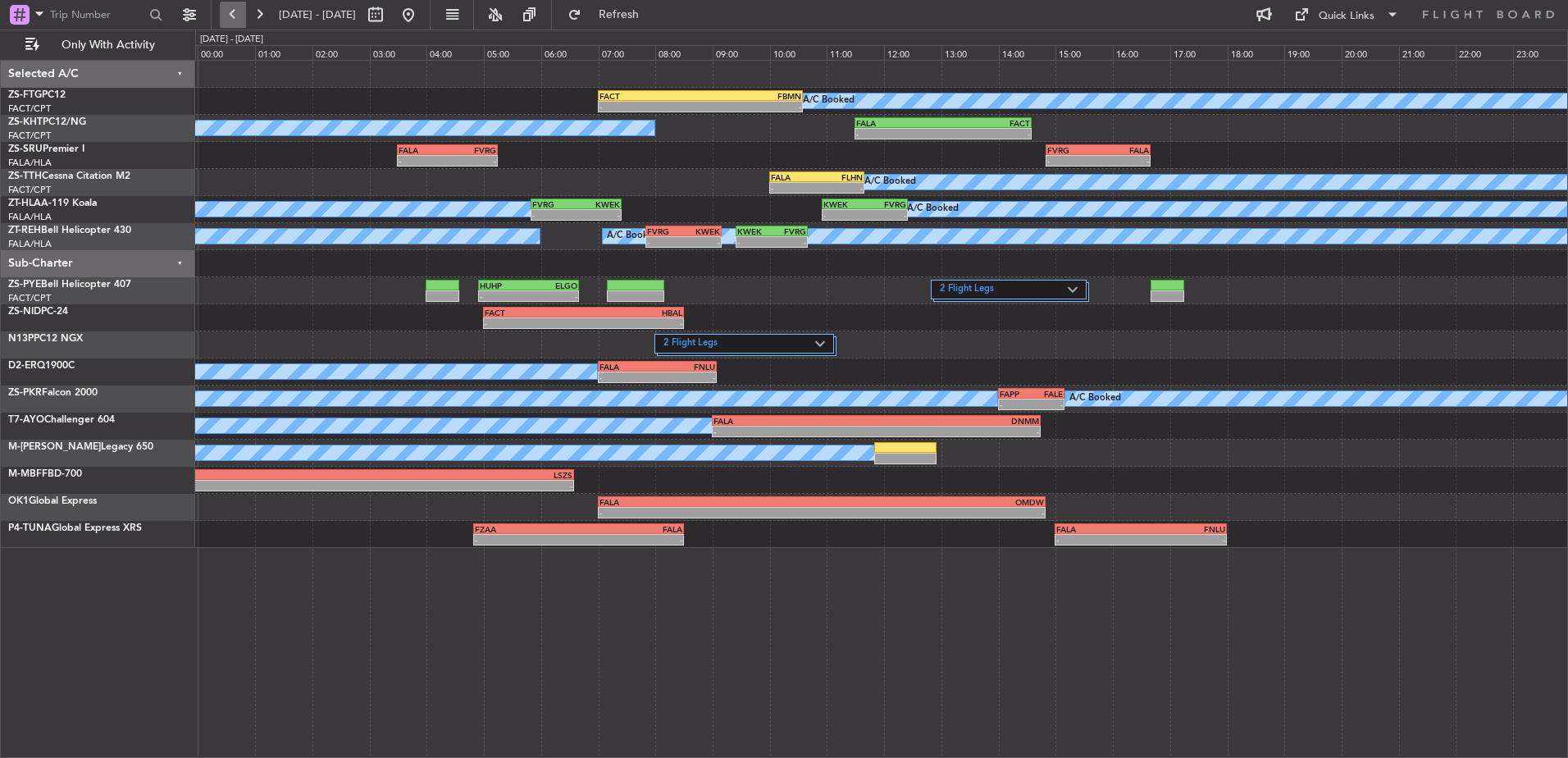
click at [225, 15] on button at bounding box center [232, 14] width 26 height 26
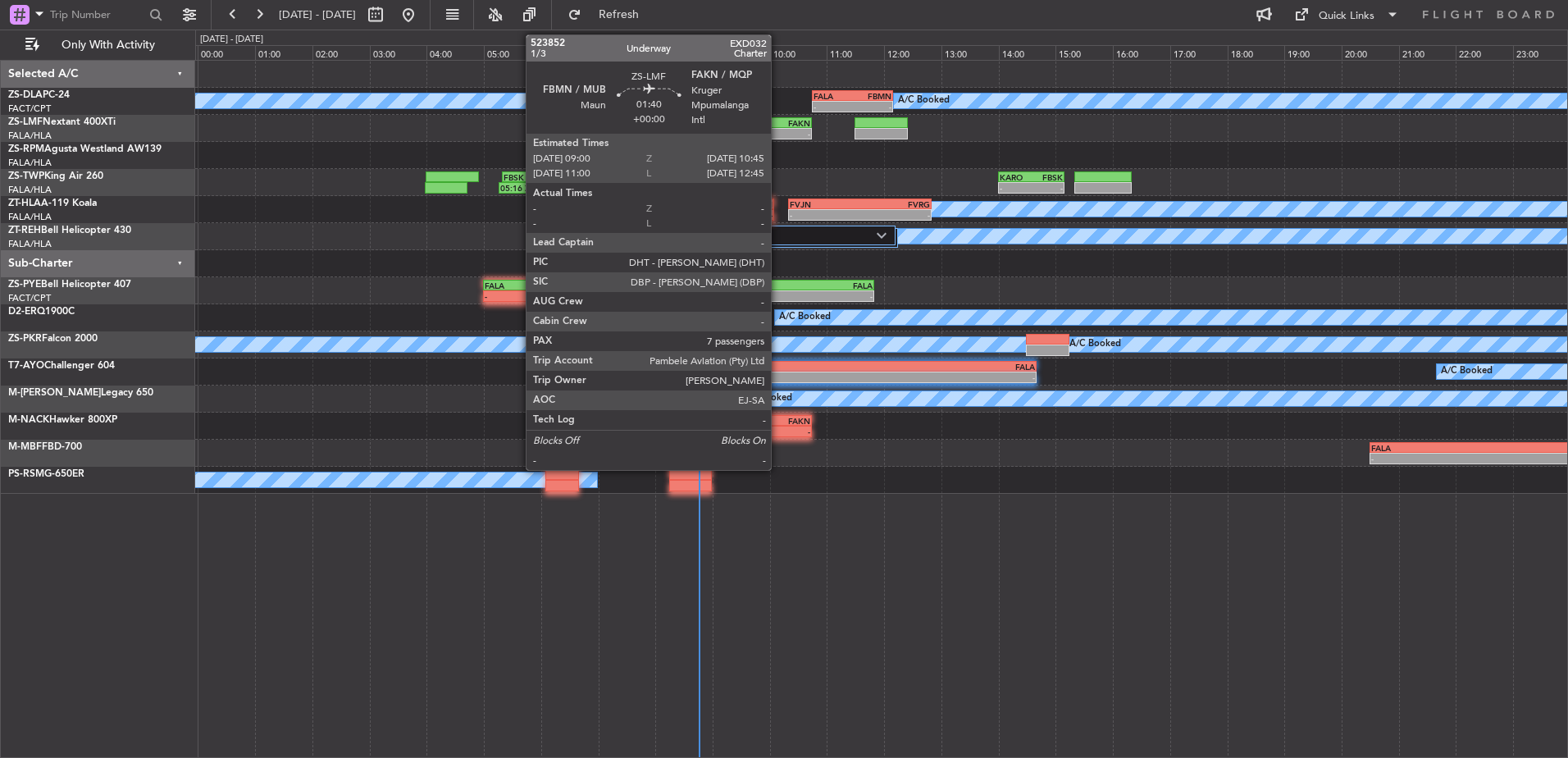
click at [778, 121] on div "FAKN" at bounding box center [786, 123] width 49 height 10
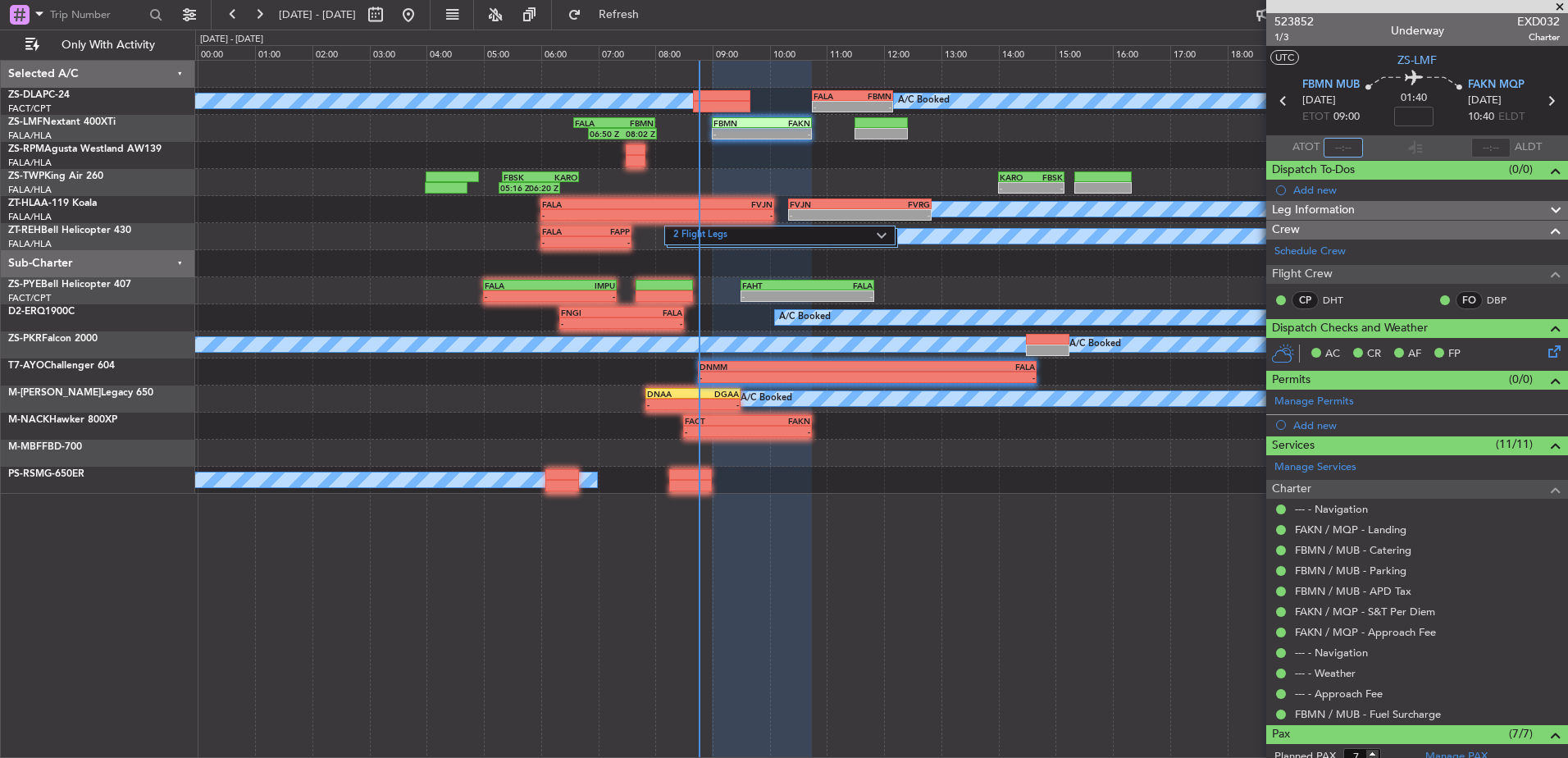
click at [1333, 146] on input "text" at bounding box center [1343, 147] width 39 height 20
type input "08:43"
